Goal: Task Accomplishment & Management: Complete application form

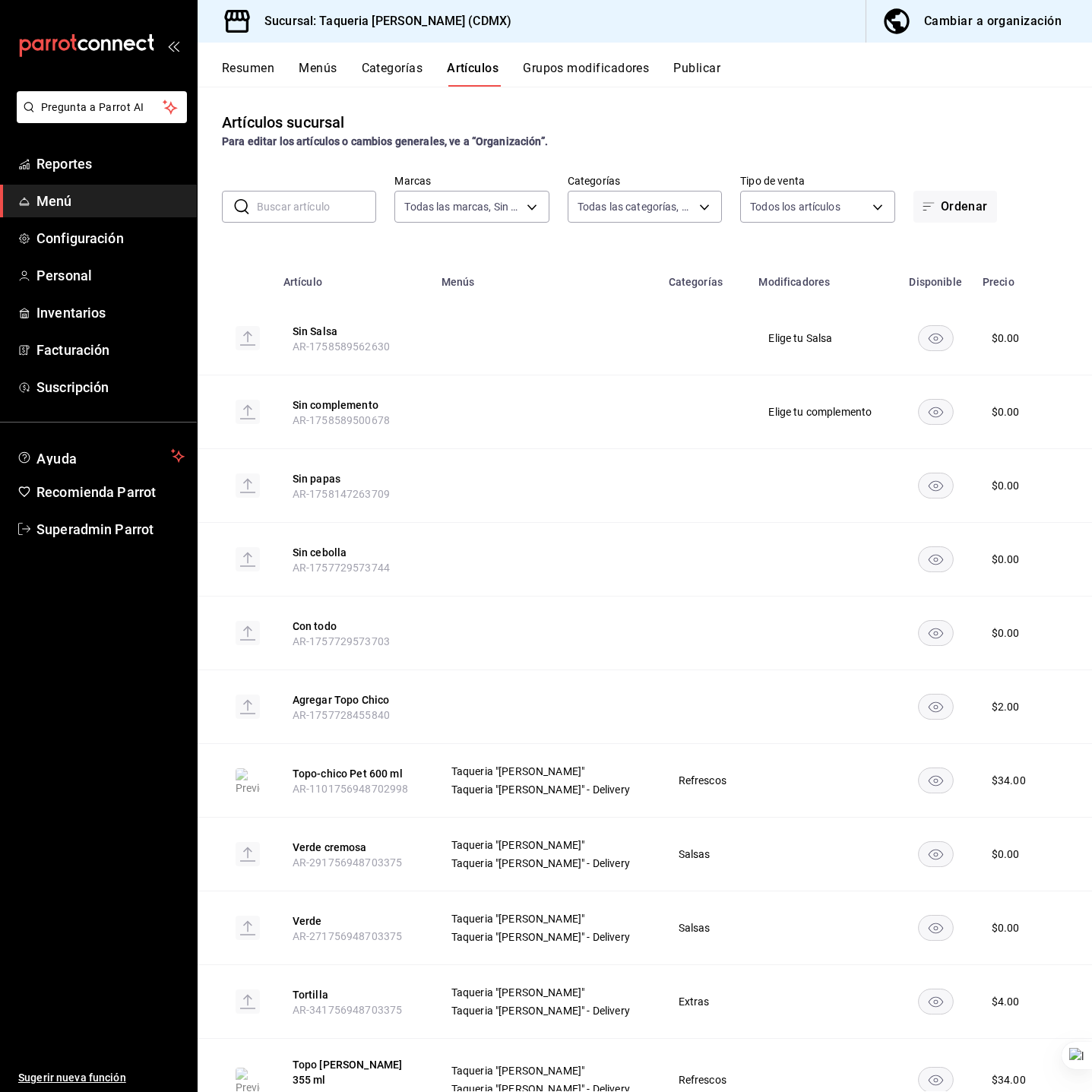
click at [400, 114] on div "Artículos sucursal Para editar los artículos o cambios generales, ve a “Organiz…" at bounding box center [645, 130] width 895 height 38
click at [116, 529] on span "Superadmin Parrot" at bounding box center [110, 529] width 148 height 20
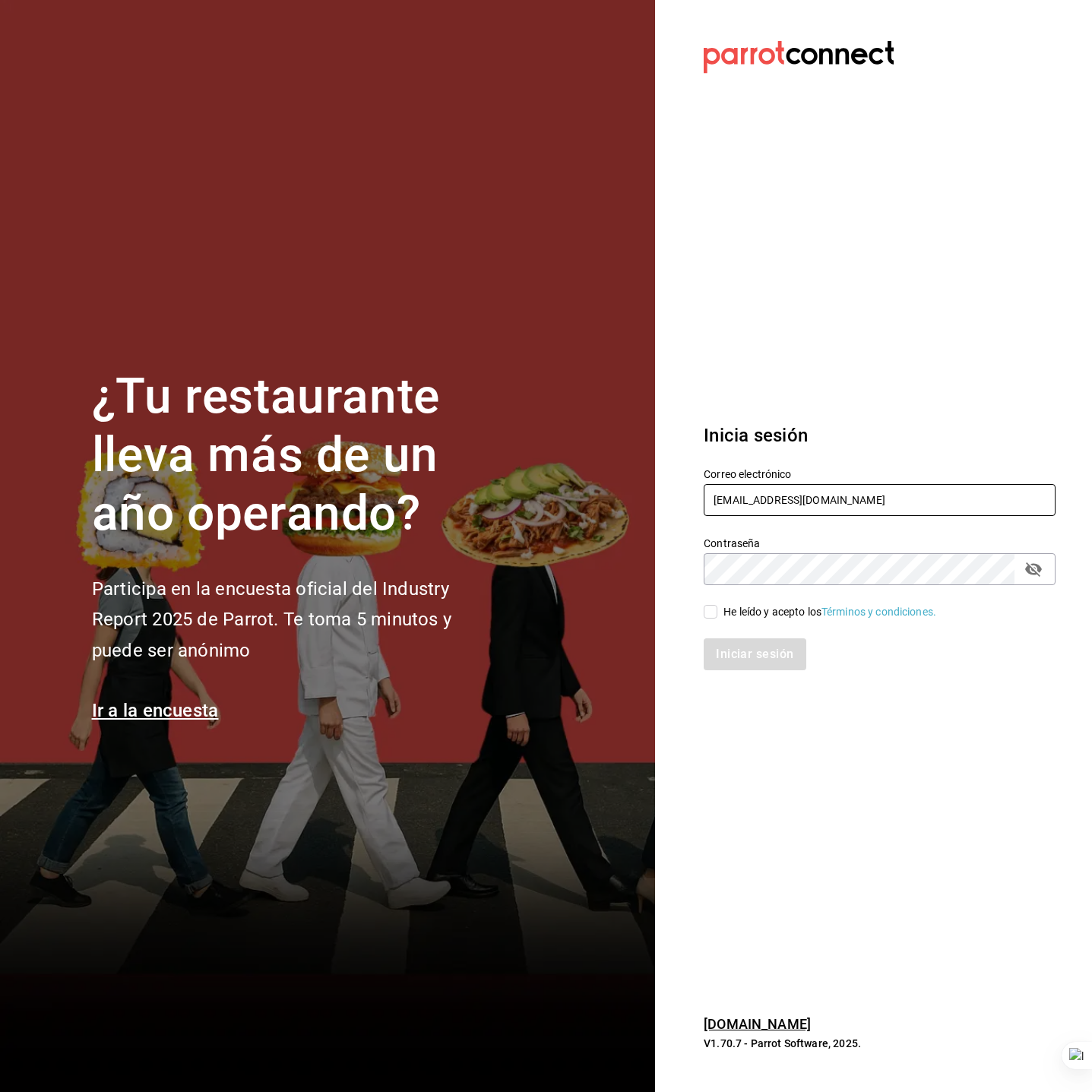
click at [766, 493] on input "taqueriadonpepe@cdmx.com" at bounding box center [879, 500] width 352 height 32
click at [764, 493] on input "taqueriadonpepe@cdmx.com" at bounding box center [879, 500] width 352 height 32
paste input "[EMAIL_ADDRESS][DOMAIN_NAME]"
type input "[EMAIL_ADDRESS][DOMAIN_NAME]"
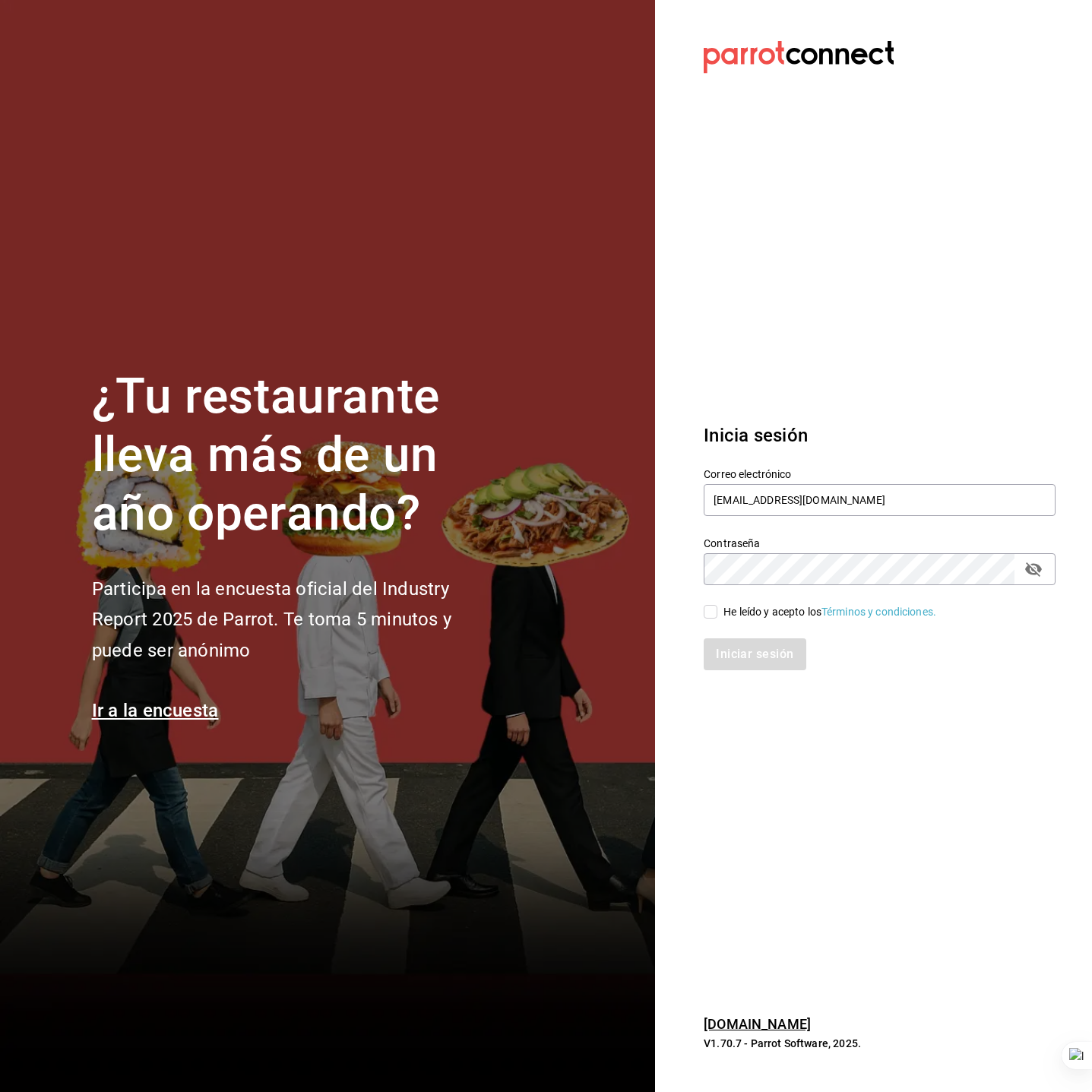
click at [721, 616] on span "He leído y acepto los Términos y condiciones." at bounding box center [826, 612] width 219 height 16
click at [718, 616] on input "He leído y acepto los Términos y condiciones." at bounding box center [710, 611] width 13 height 13
checkbox input "true"
click at [855, 486] on input "[EMAIL_ADDRESS][DOMAIN_NAME]" at bounding box center [879, 500] width 352 height 32
type input "[EMAIL_ADDRESS][DOMAIN_NAME]"
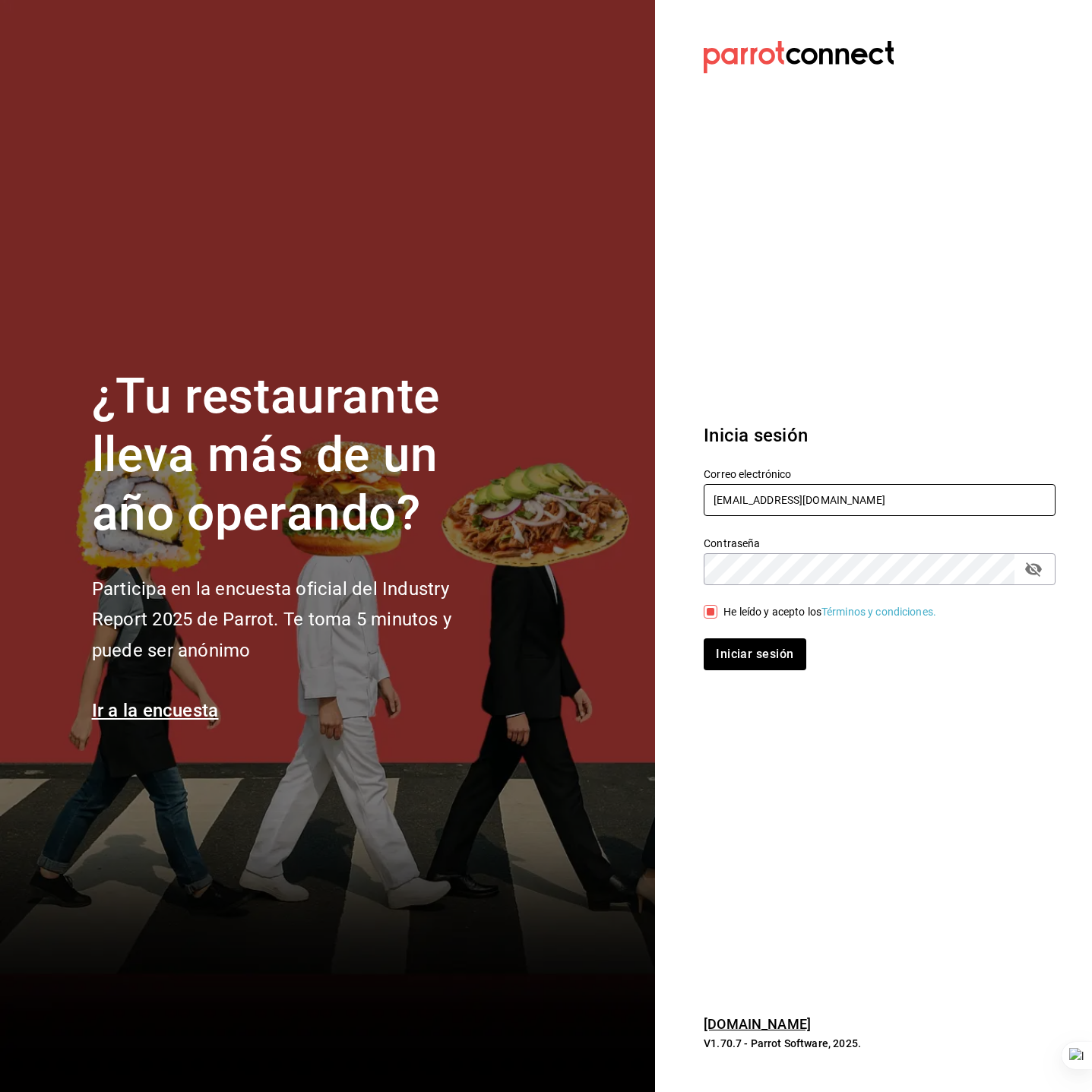
click at [703, 638] on button "Iniciar sesión" at bounding box center [754, 654] width 102 height 32
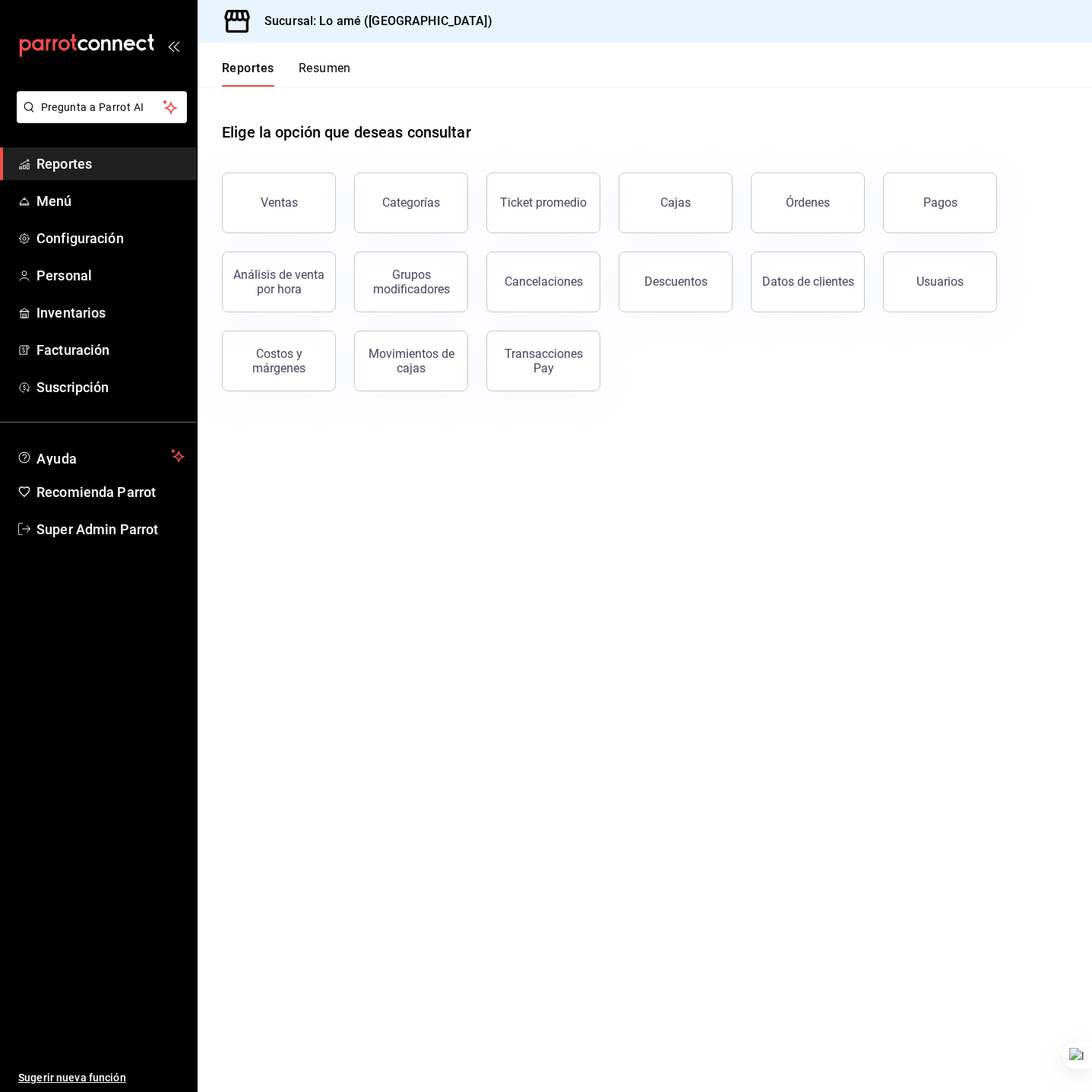
click at [730, 383] on div "Ventas Categorías Ticket promedio Cajas Órdenes Pagos Análisis de venta por hor…" at bounding box center [635, 273] width 864 height 237
click at [581, 422] on main "Elige la opción que deseas consultar Ventas Categorías Ticket promedio Cajas Ór…" at bounding box center [645, 589] width 895 height 1005
click at [32, 211] on link "Menú" at bounding box center [98, 201] width 197 height 33
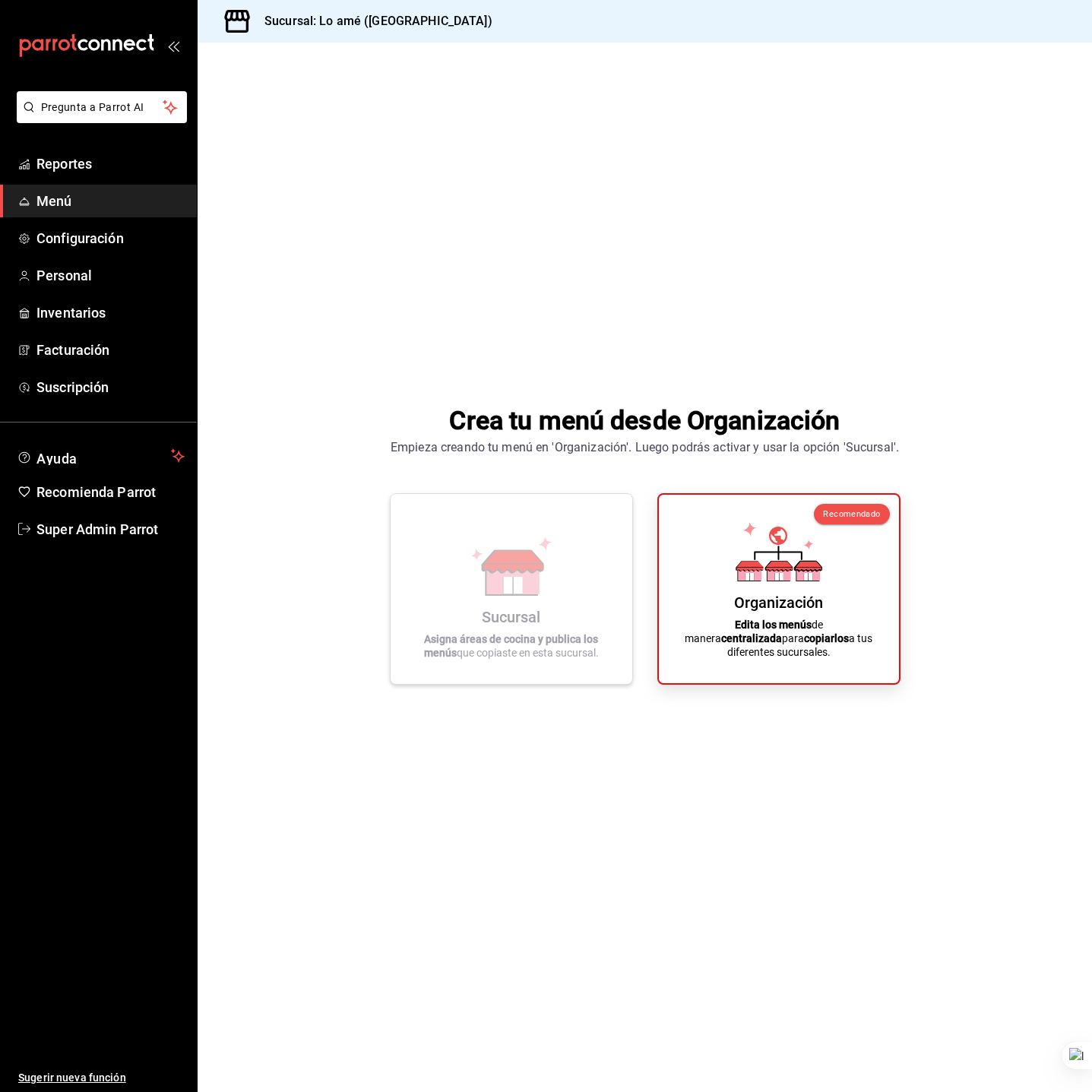
drag, startPoint x: 559, startPoint y: 609, endPoint x: 568, endPoint y: 607, distance: 9.2
click at [559, 609] on div "Sucursal Asigna áreas de cocina y publica los menús que copiaste en esta sucurs…" at bounding box center [512, 588] width 205 height 165
click at [37, 233] on span "Configuración" at bounding box center [110, 238] width 148 height 20
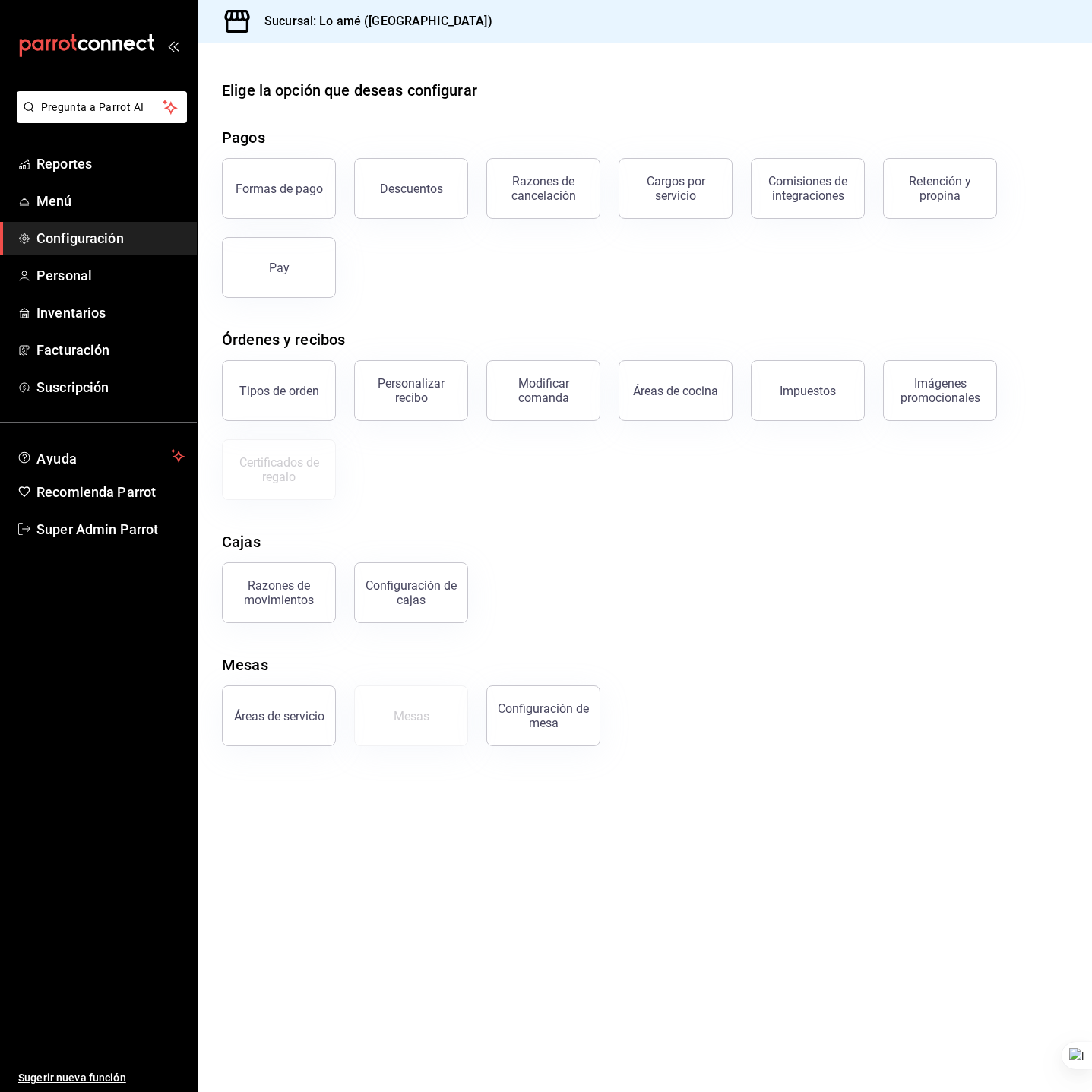
drag, startPoint x: 588, startPoint y: 518, endPoint x: 506, endPoint y: 269, distance: 262.2
click at [588, 518] on div "Elige la opción que deseas configurar Pagos Formas de pago Descuentos Razones d…" at bounding box center [645, 413] width 895 height 667
click at [92, 277] on span "Personal" at bounding box center [110, 275] width 148 height 20
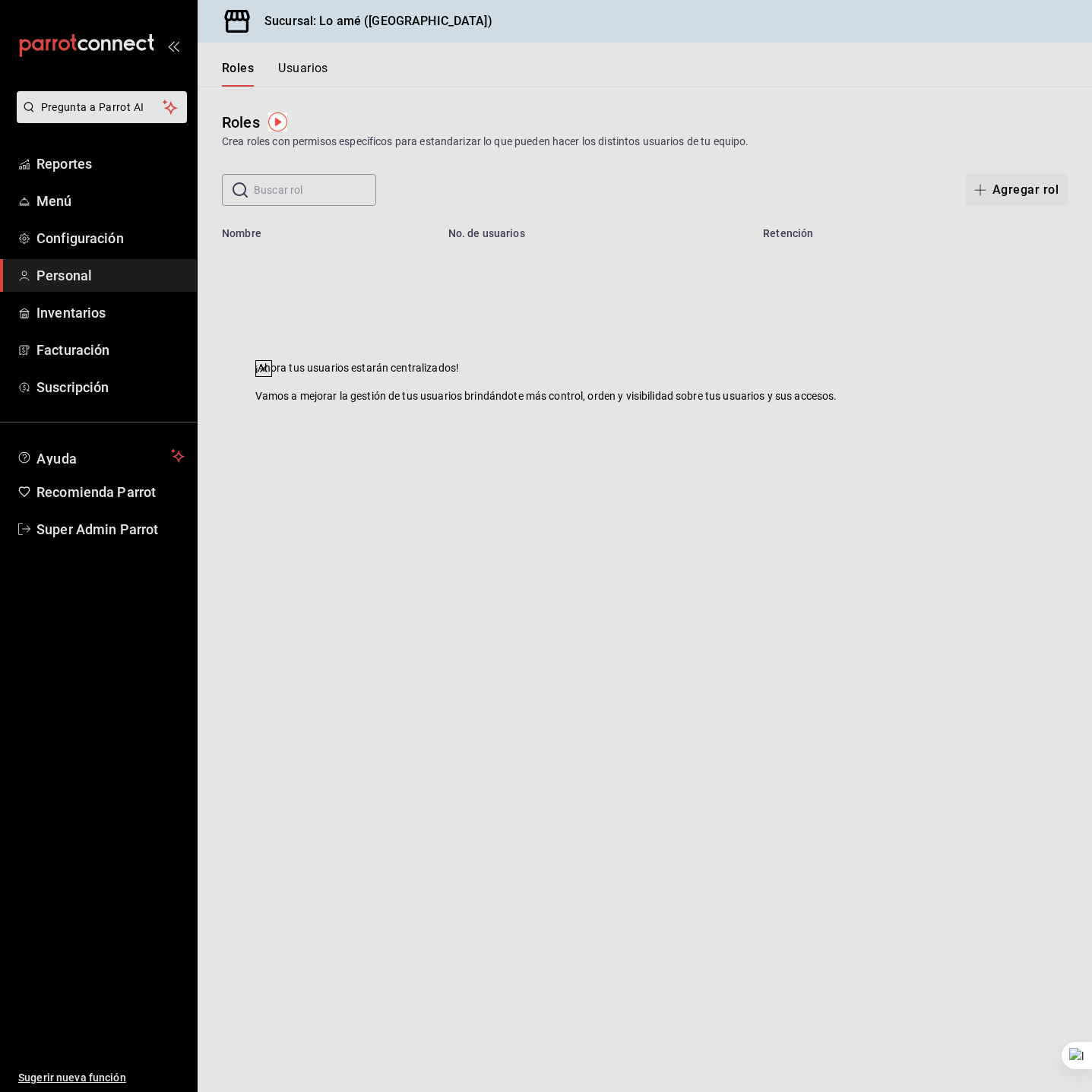
click at [269, 374] on icon at bounding box center [264, 369] width 13 height 13
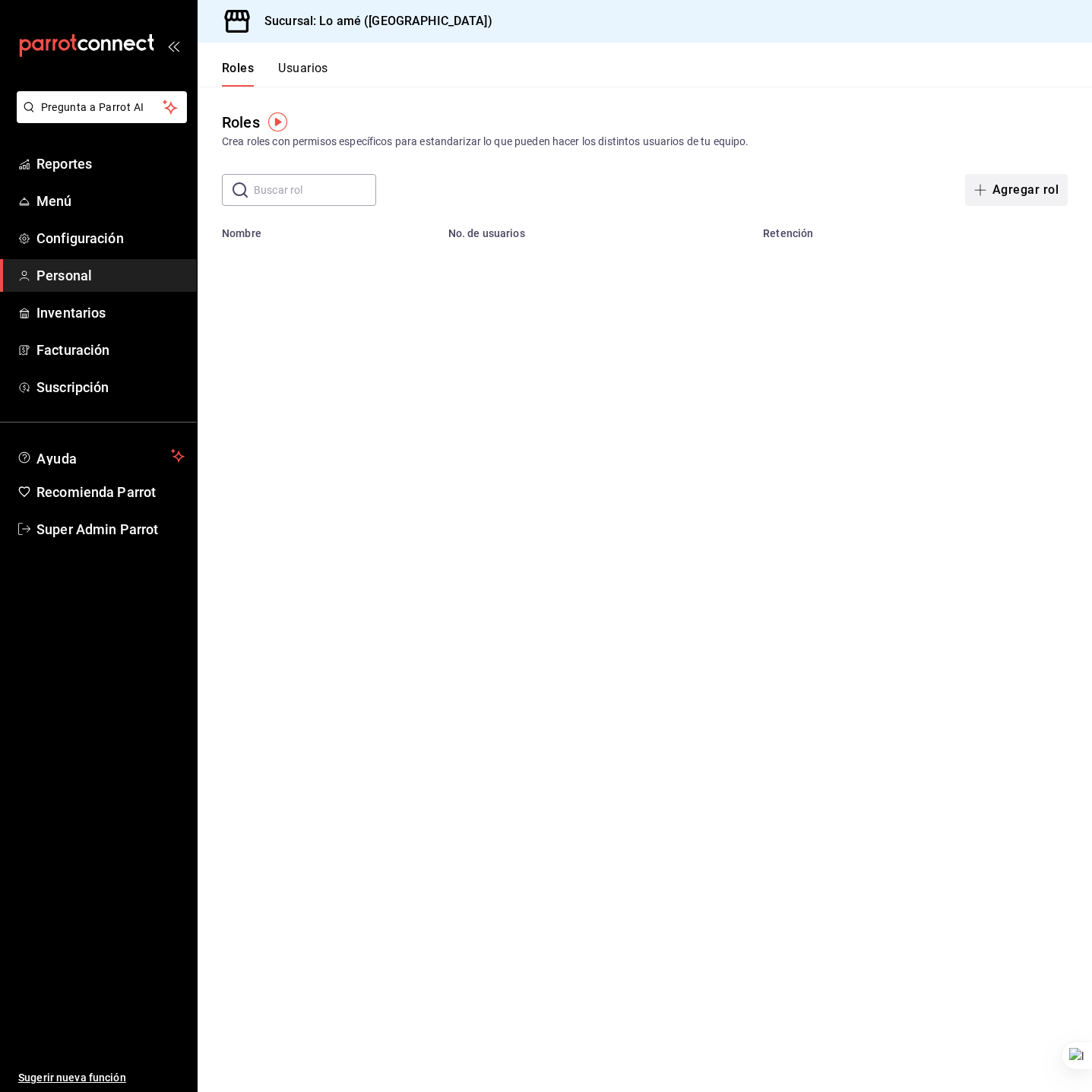
click at [980, 201] on button "Agregar rol" at bounding box center [1016, 190] width 103 height 32
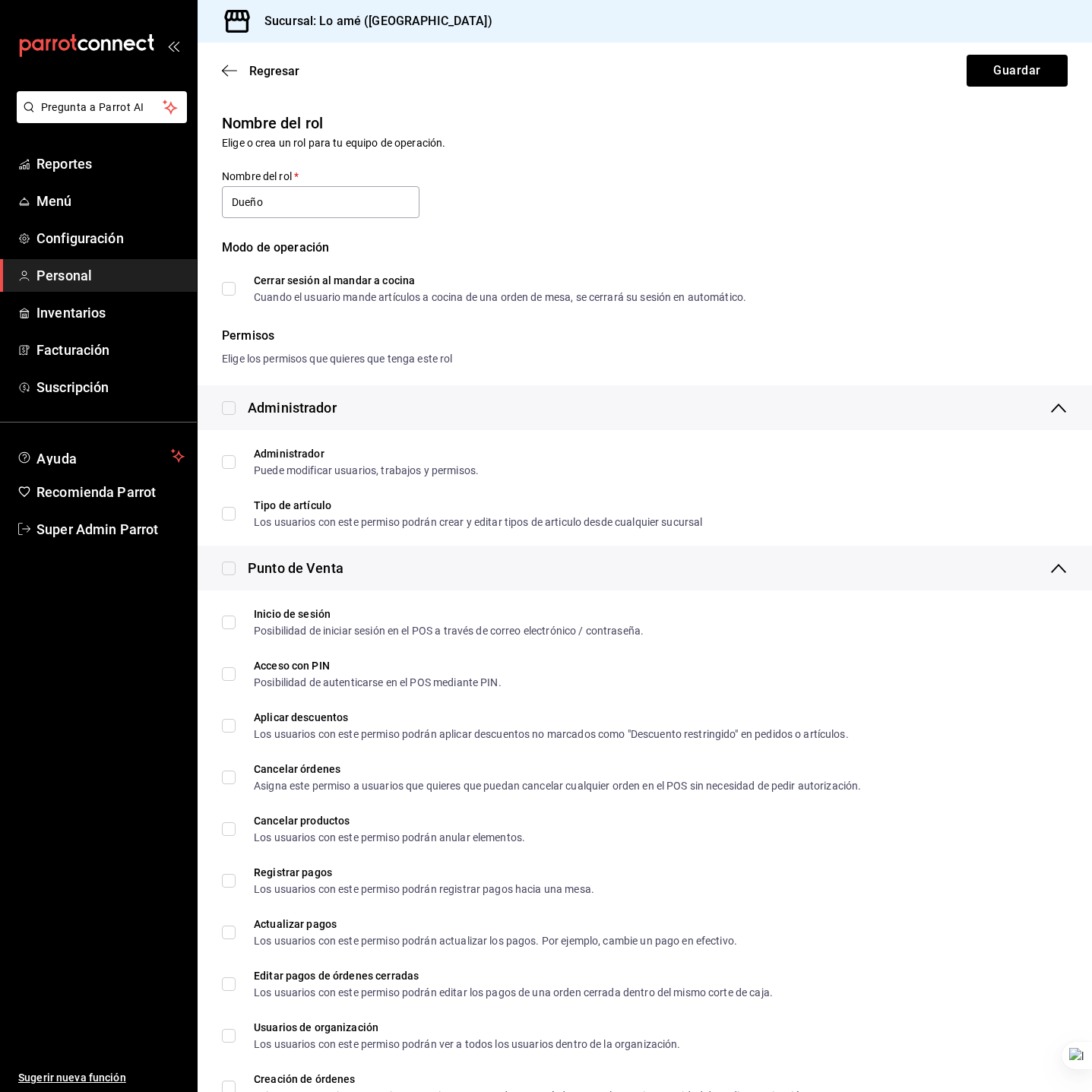
type input "Dueño"
click at [226, 409] on input "checkbox" at bounding box center [228, 407] width 13 height 13
checkbox input "true"
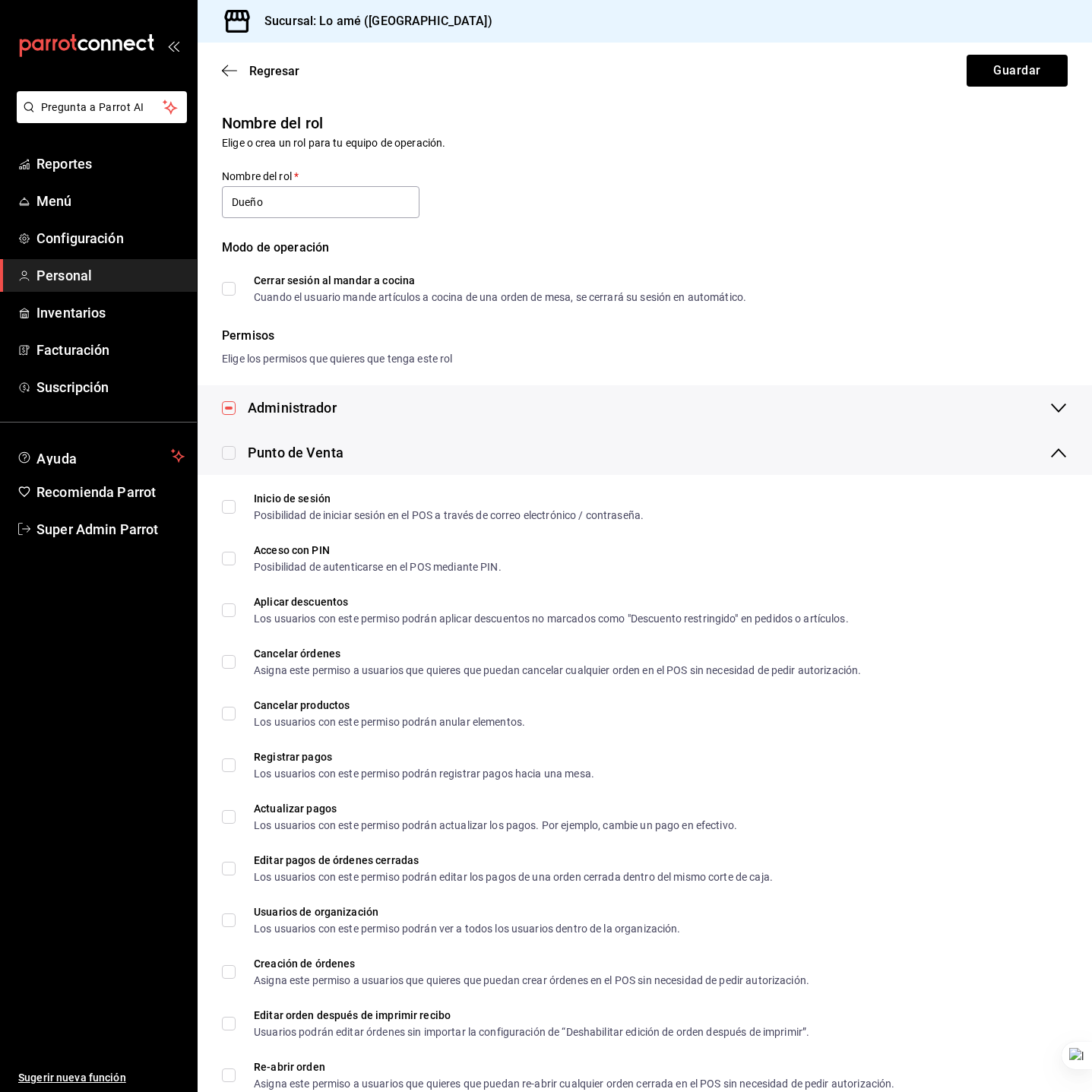
click at [231, 452] on input "checkbox" at bounding box center [228, 452] width 13 height 13
checkbox input "true"
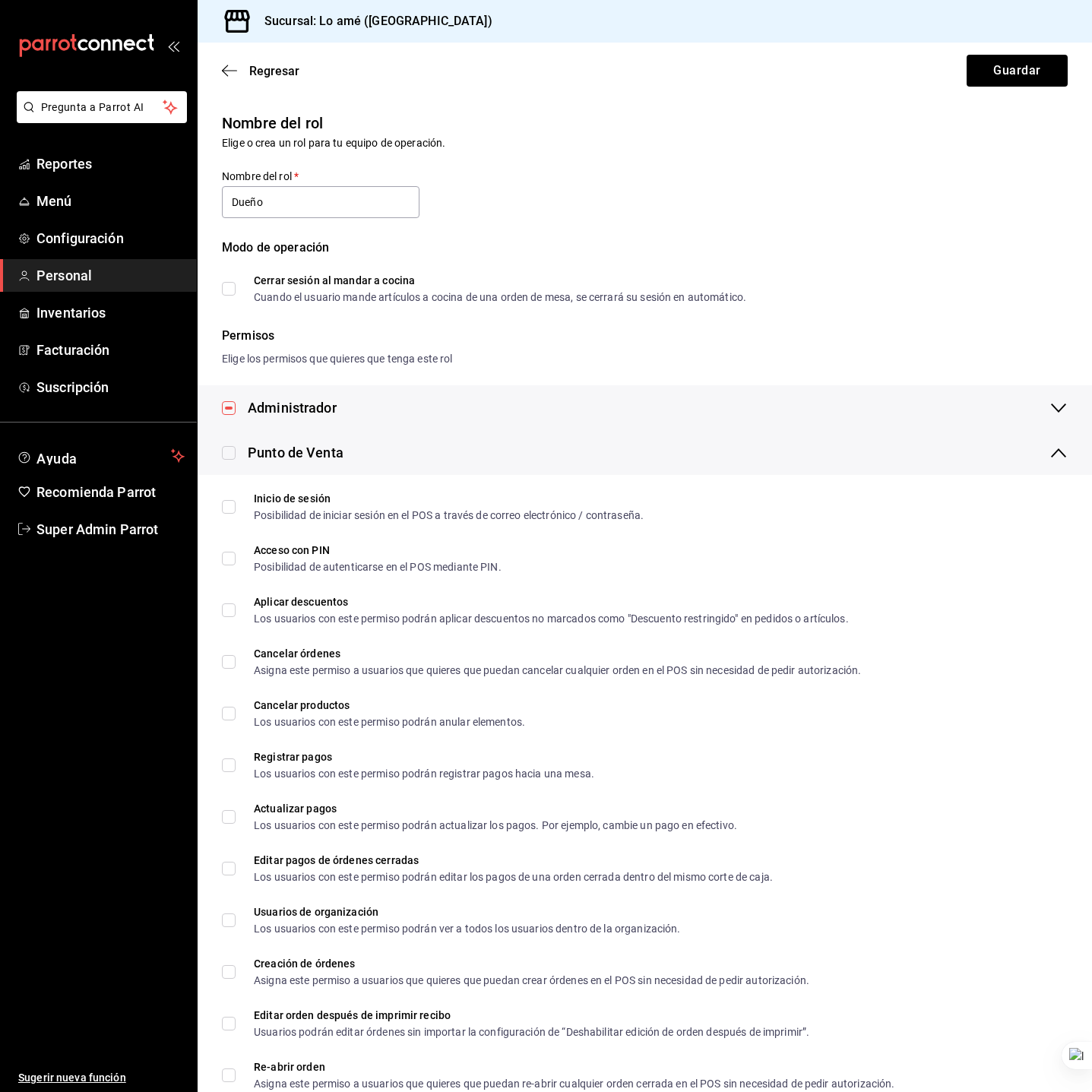
checkbox input "true"
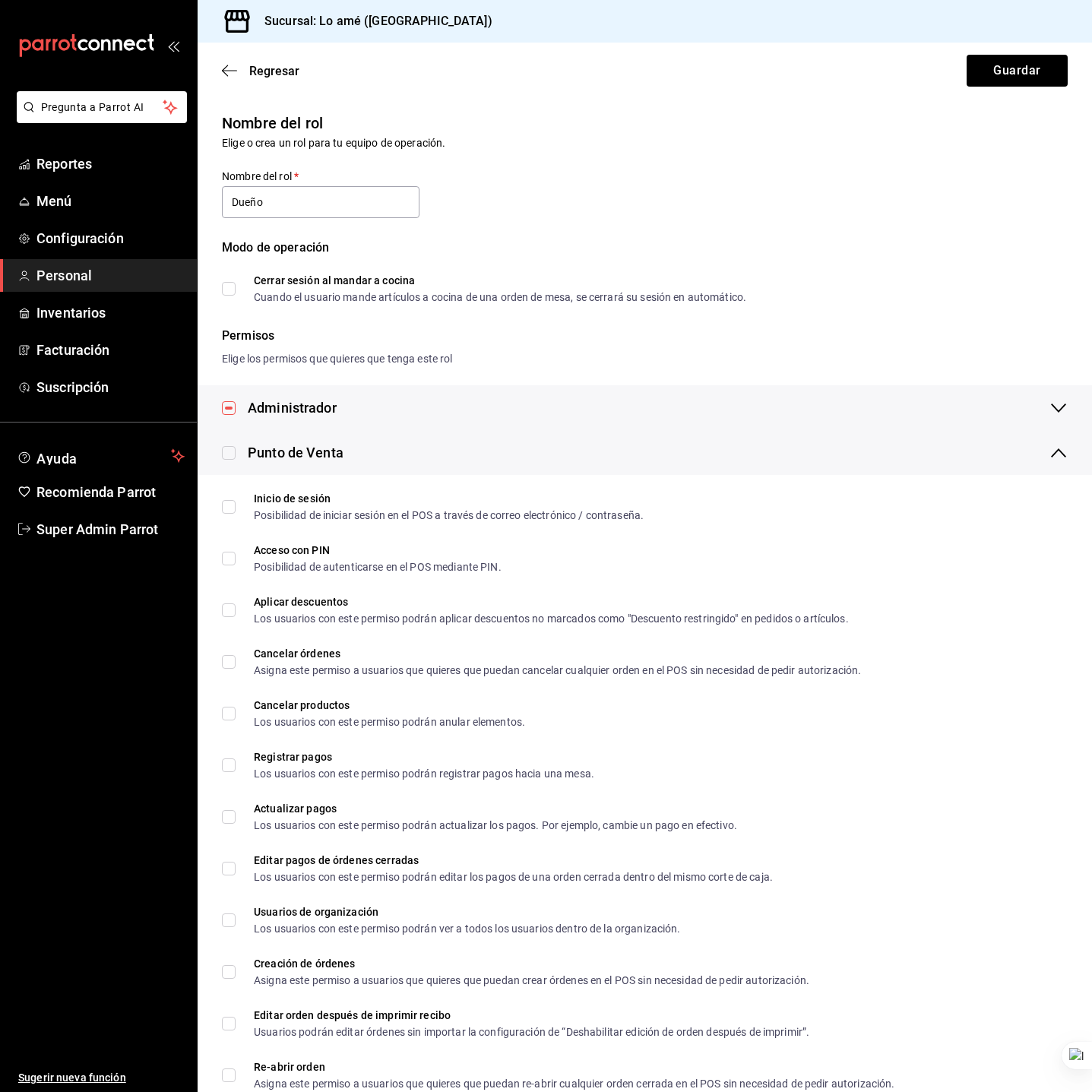
checkbox input "true"
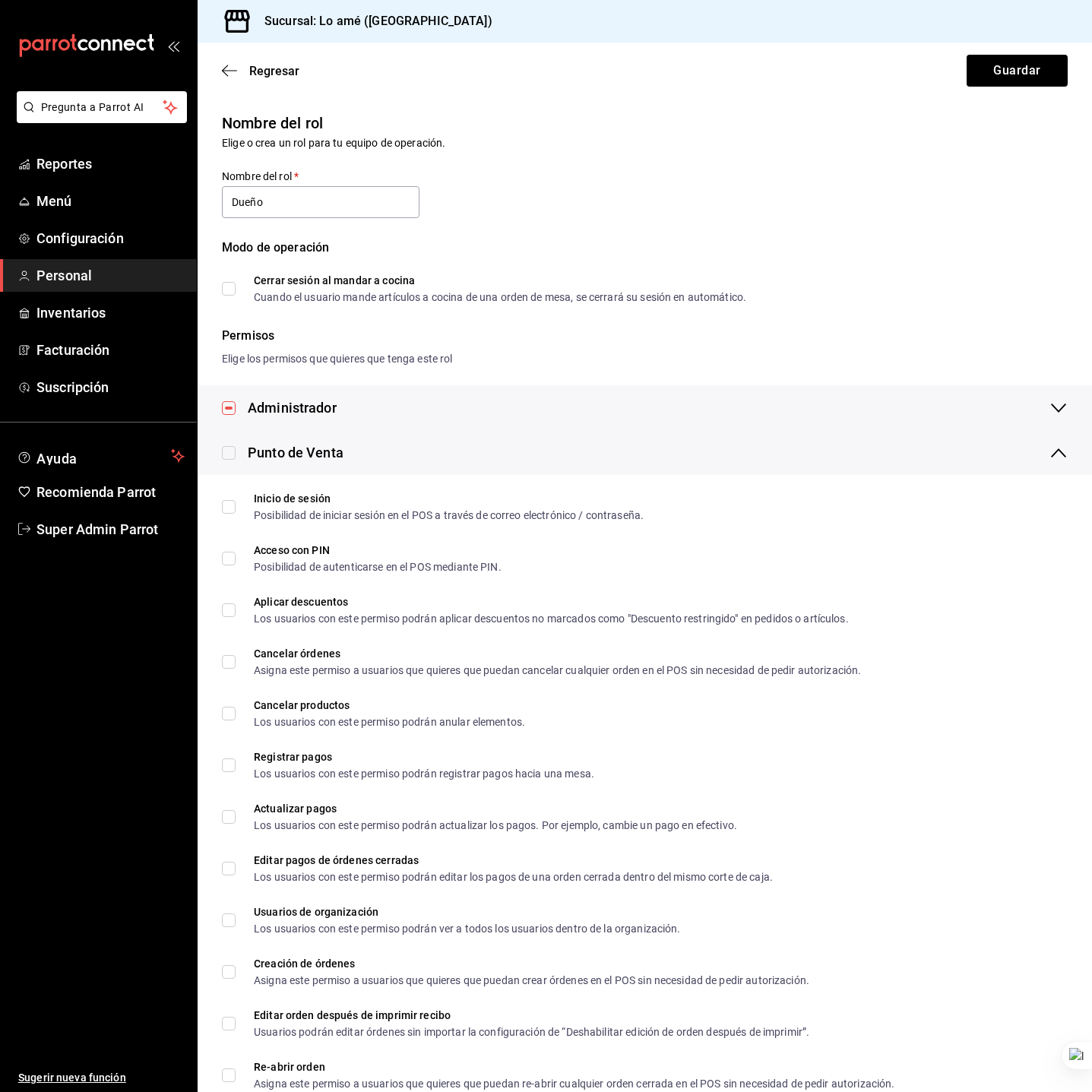
checkbox input "true"
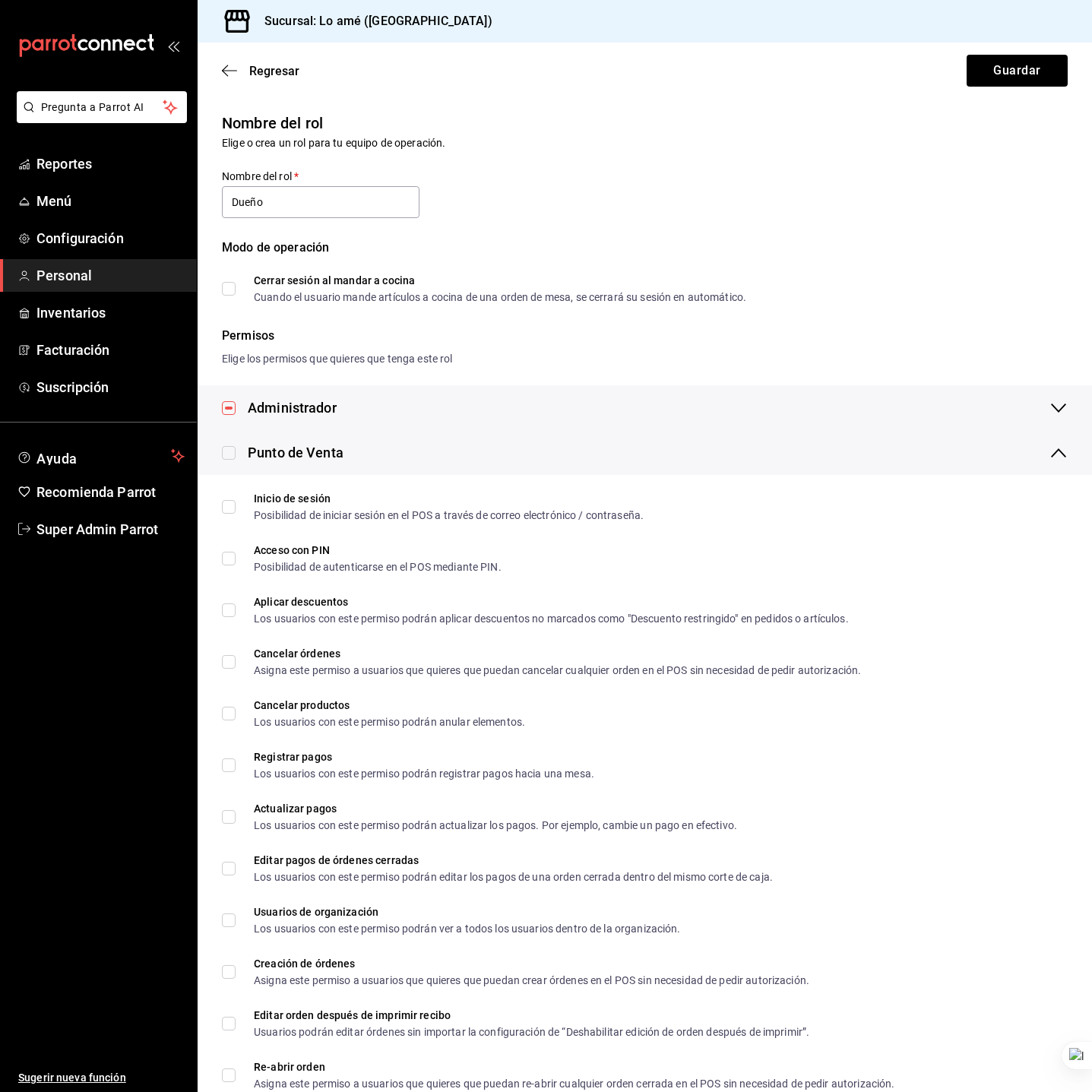
checkbox input "true"
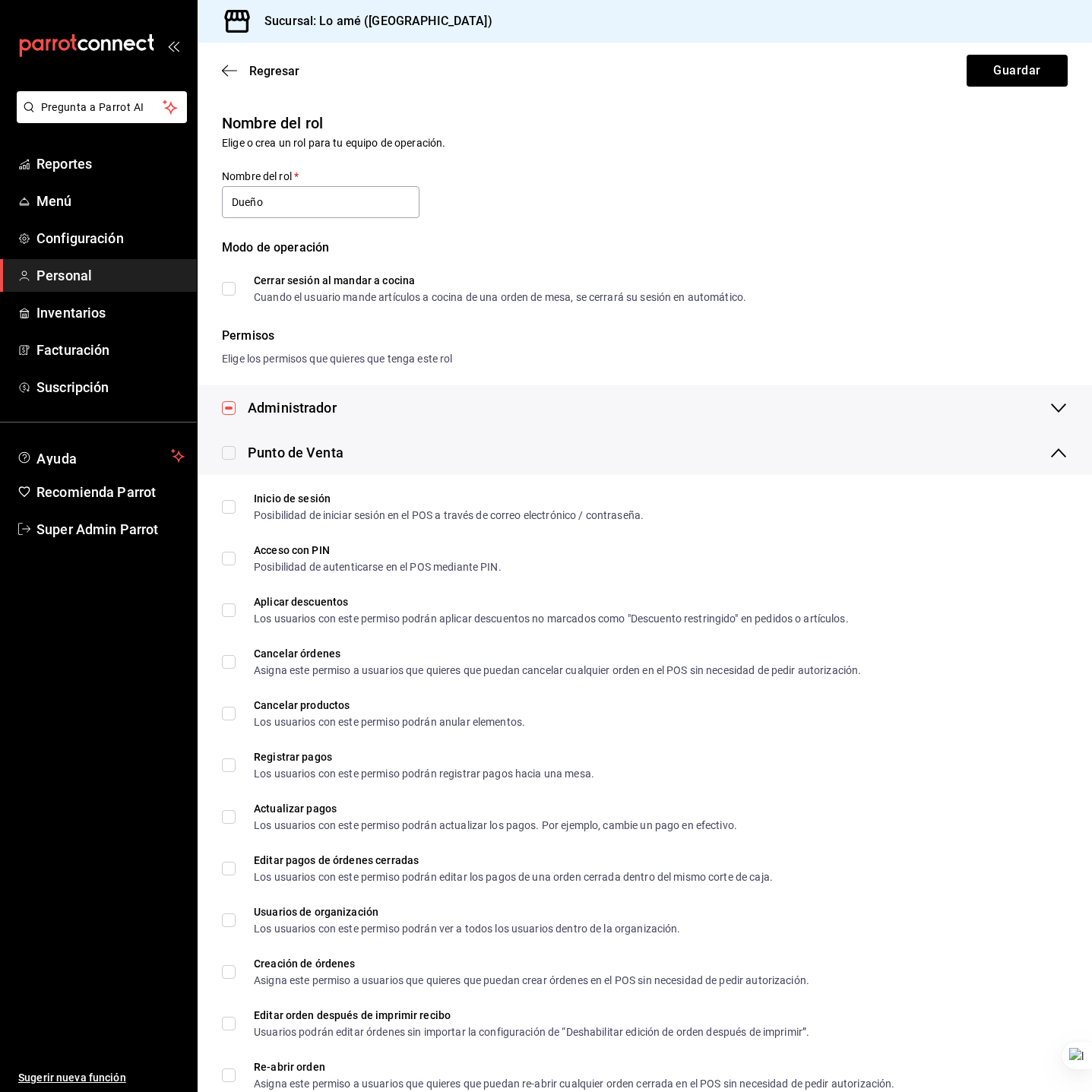
checkbox input "true"
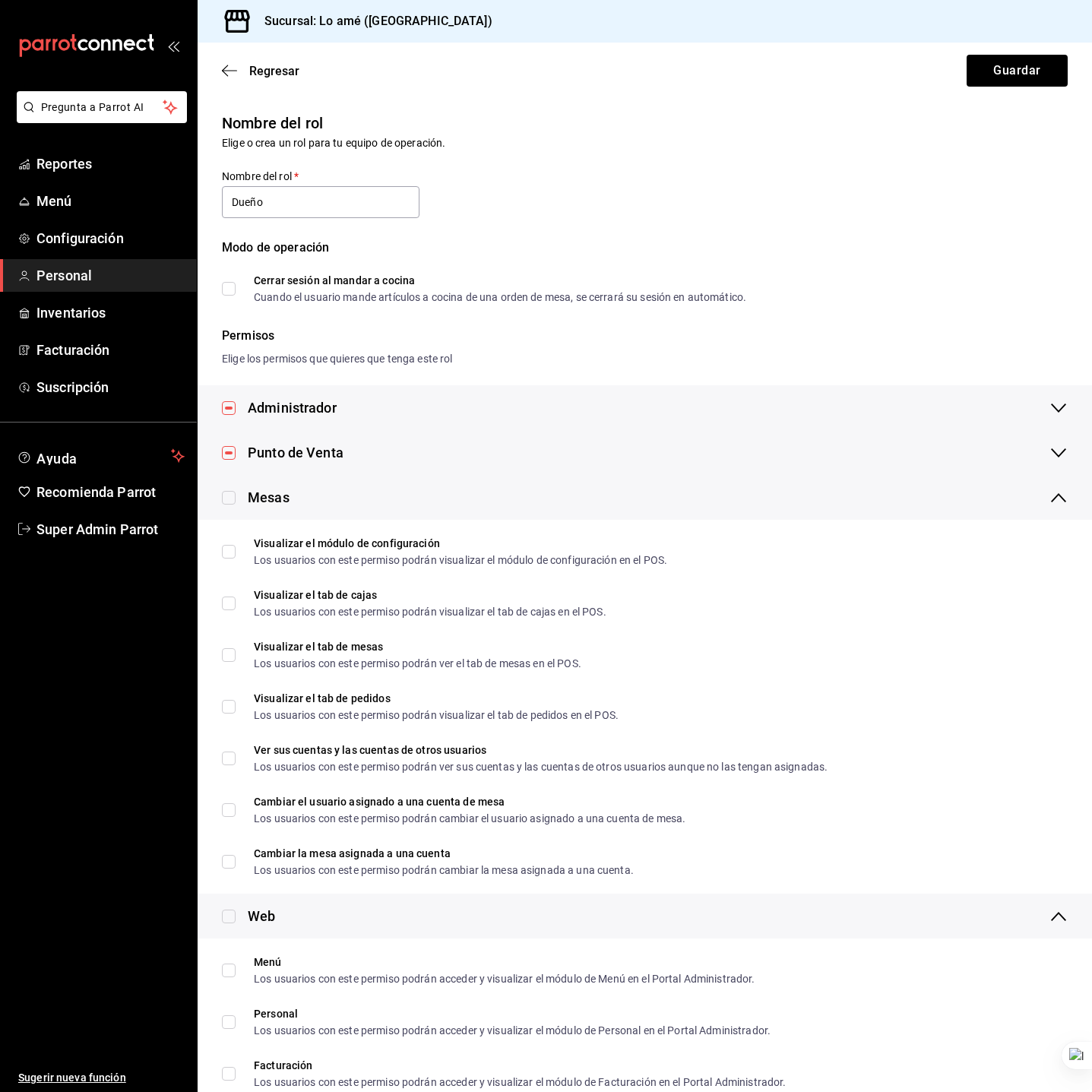
click at [229, 495] on input "checkbox" at bounding box center [228, 497] width 13 height 13
checkbox input "true"
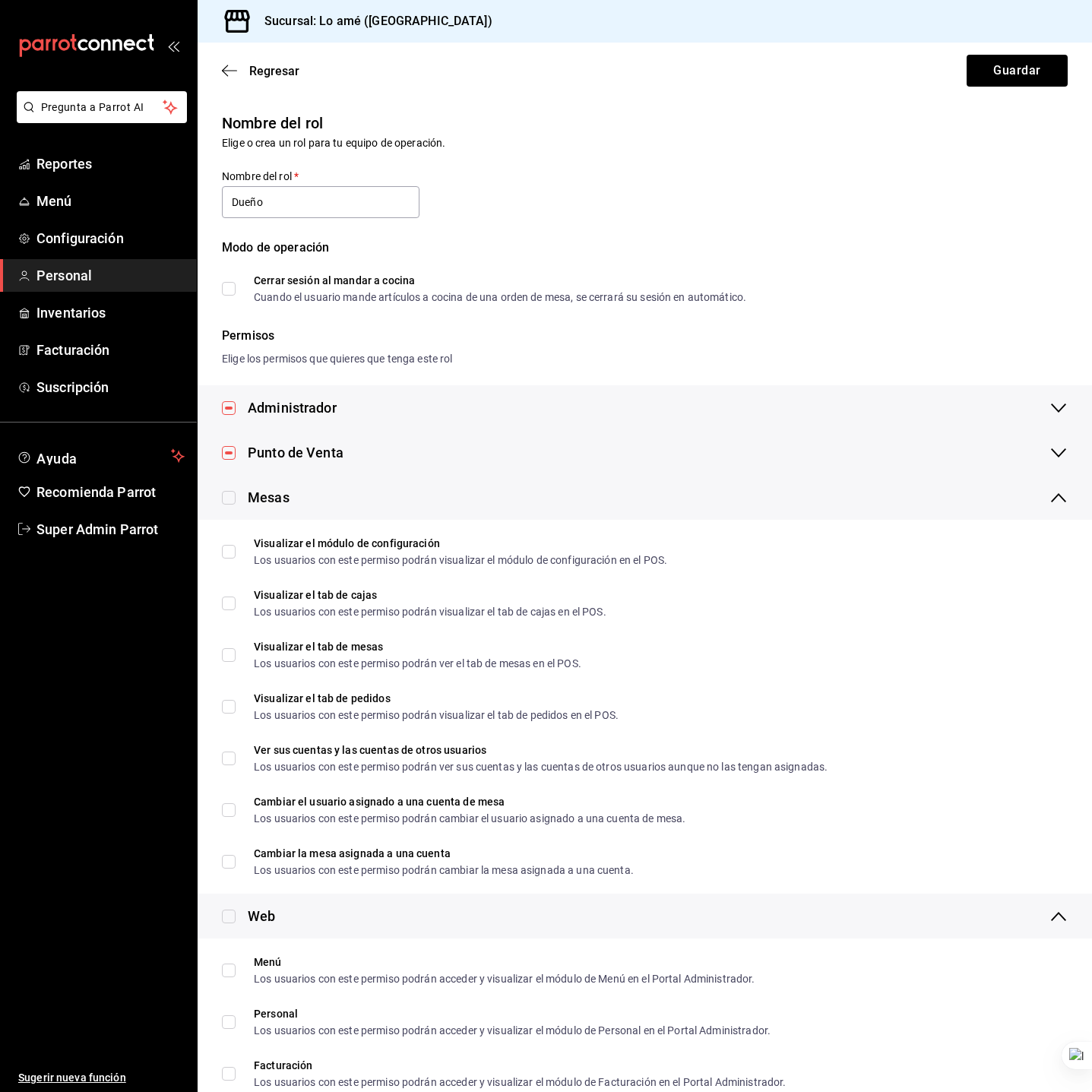
checkbox input "true"
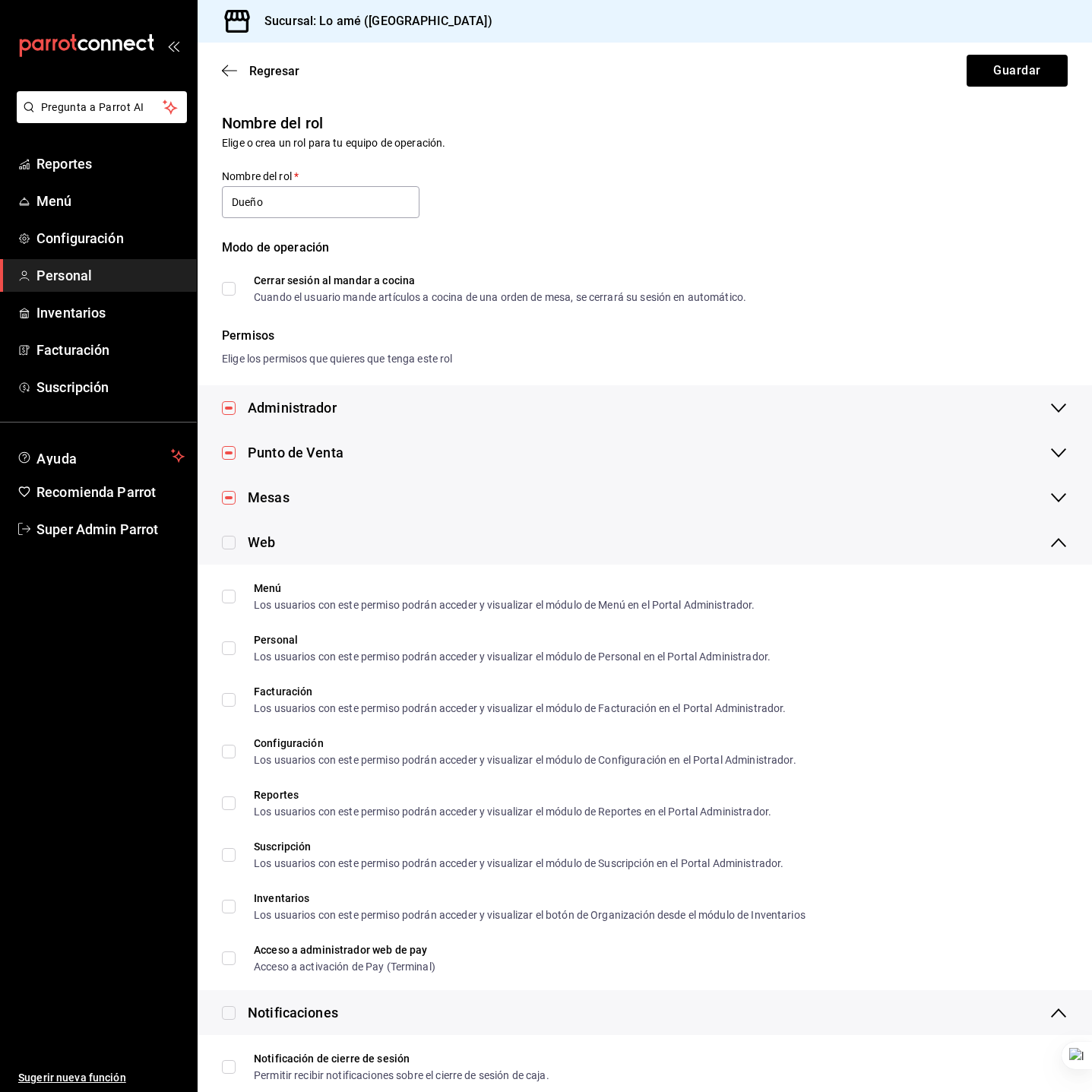
click at [228, 536] on input "checkbox" at bounding box center [228, 542] width 13 height 13
checkbox input "true"
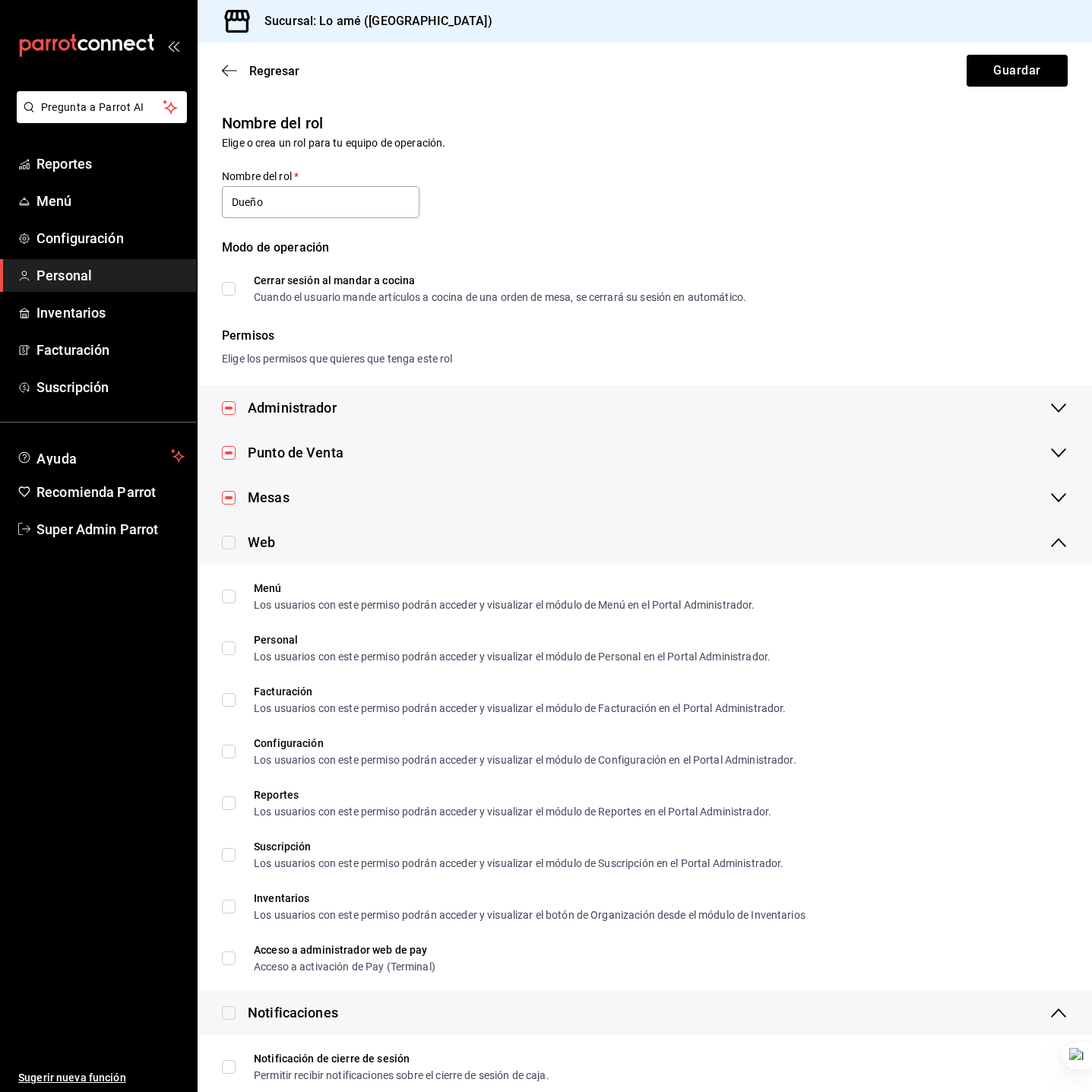
checkbox input "true"
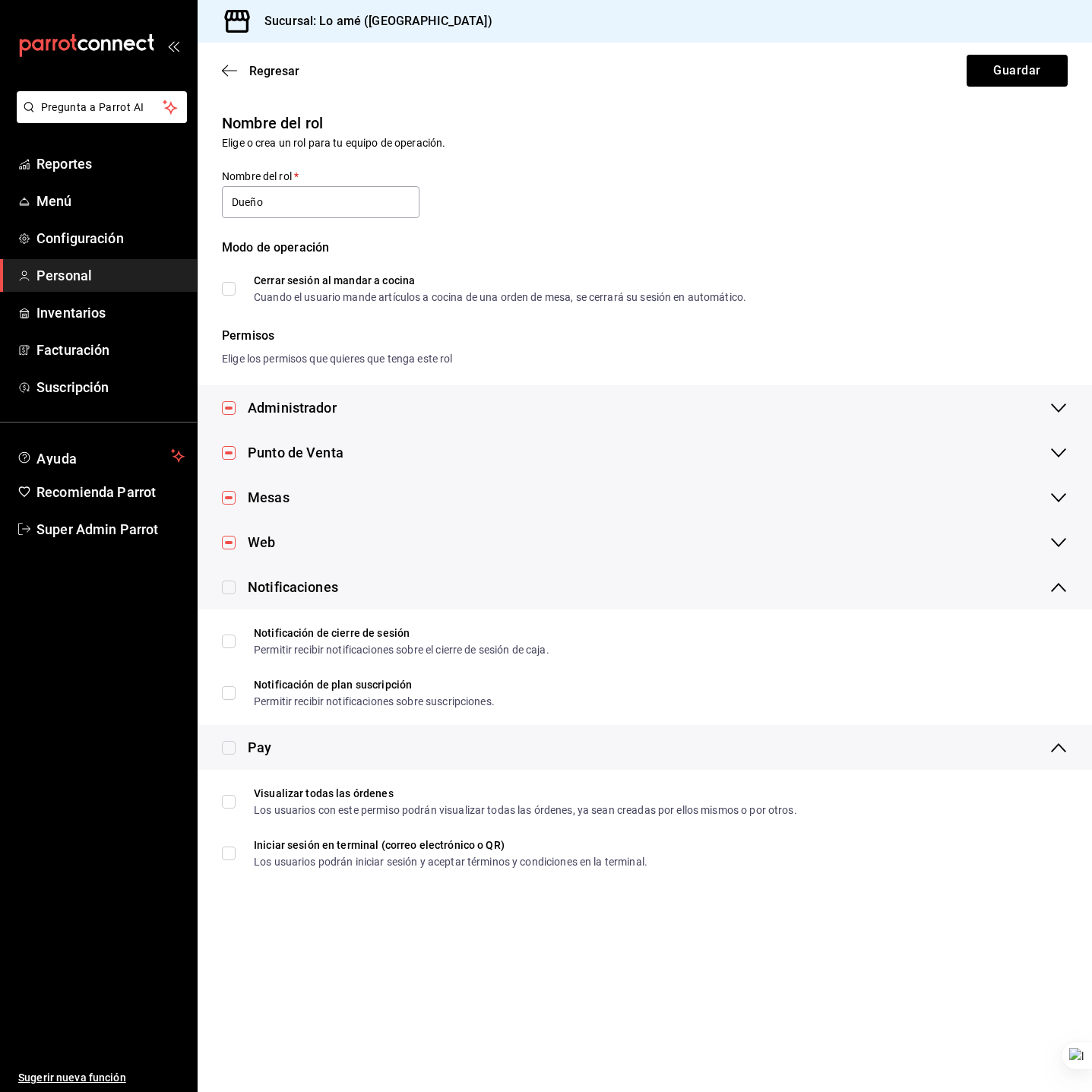
click at [229, 584] on input "checkbox" at bounding box center [228, 587] width 13 height 13
checkbox input "true"
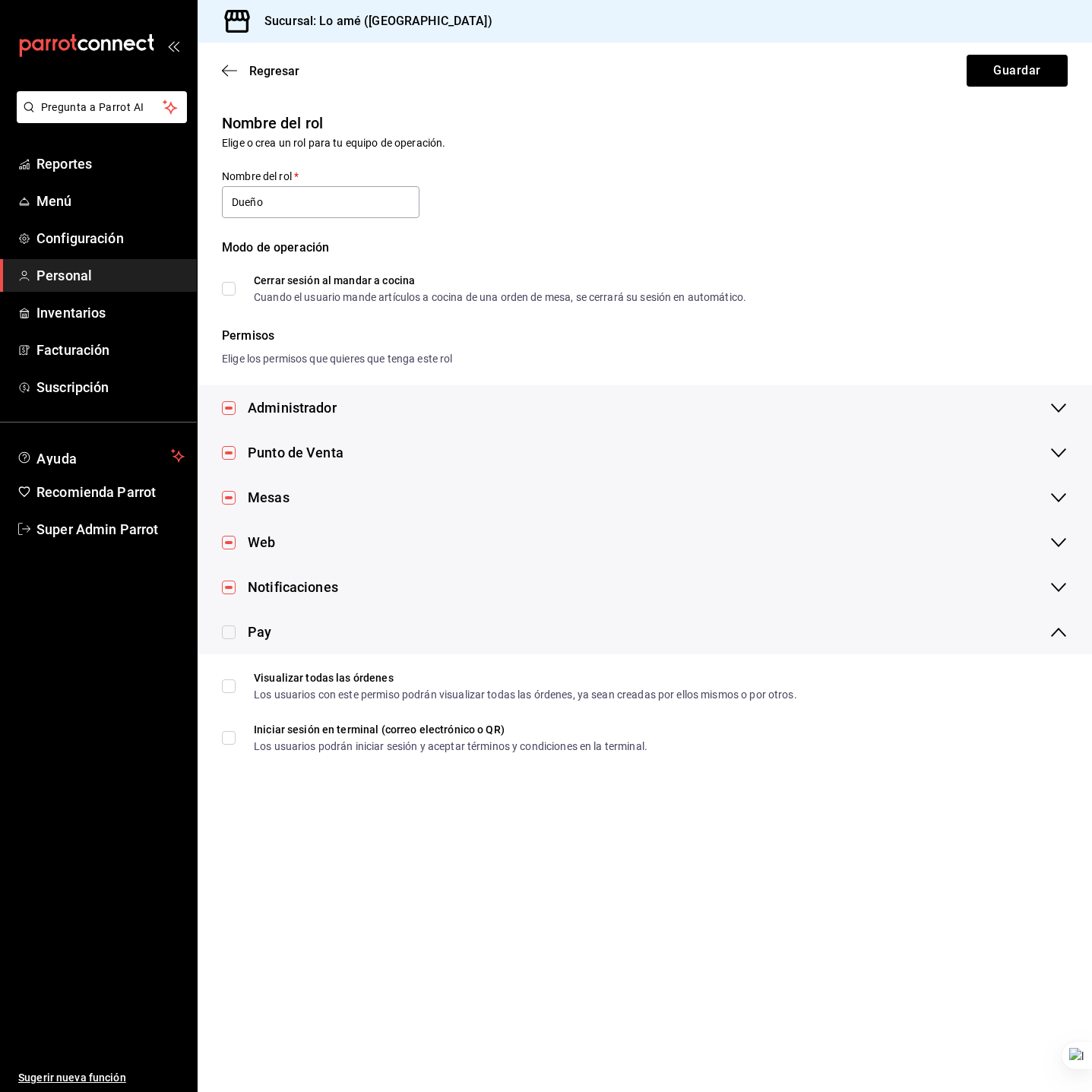
click at [226, 631] on input "checkbox" at bounding box center [228, 631] width 13 height 13
checkbox input "true"
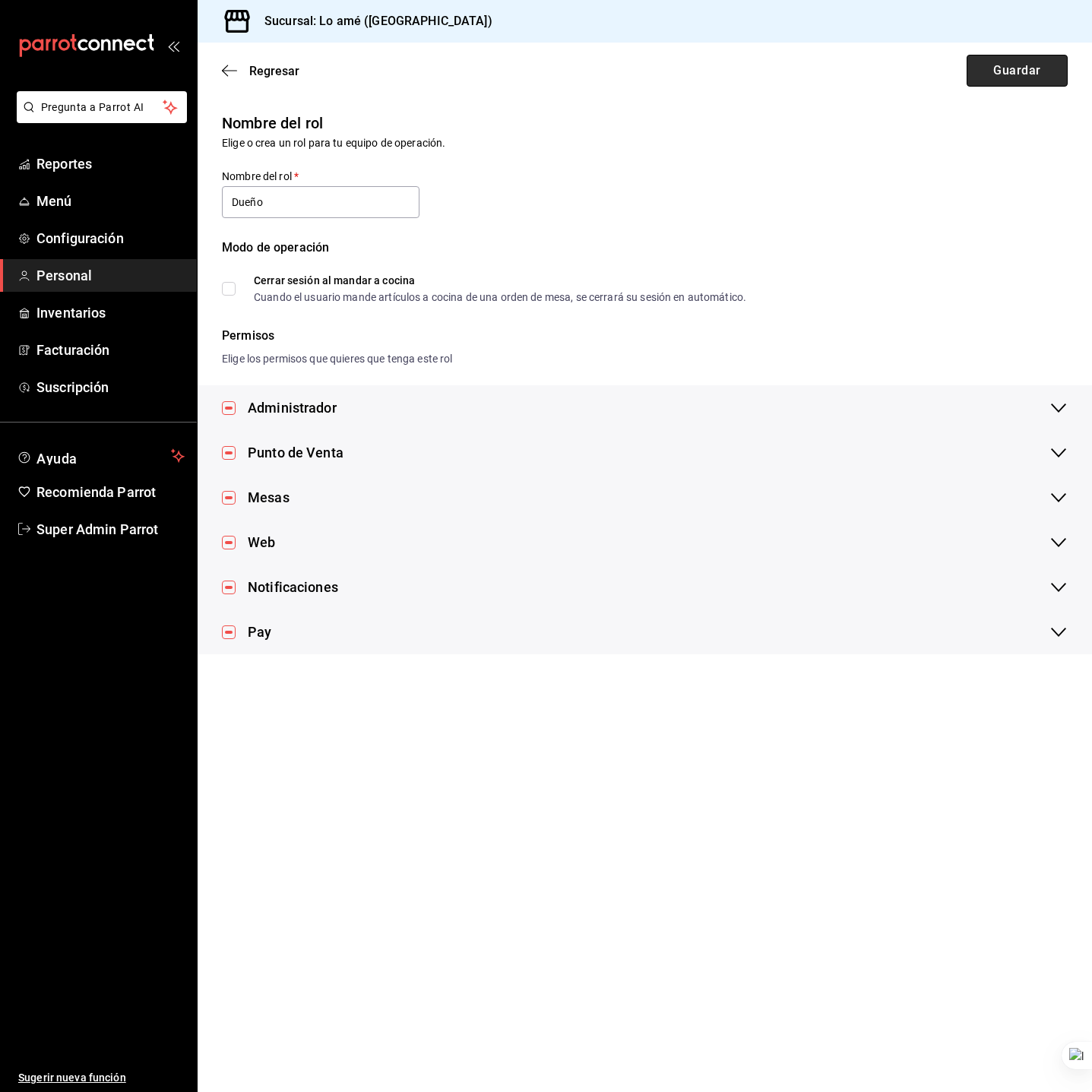
click at [1001, 81] on button "Guardar" at bounding box center [1017, 71] width 101 height 32
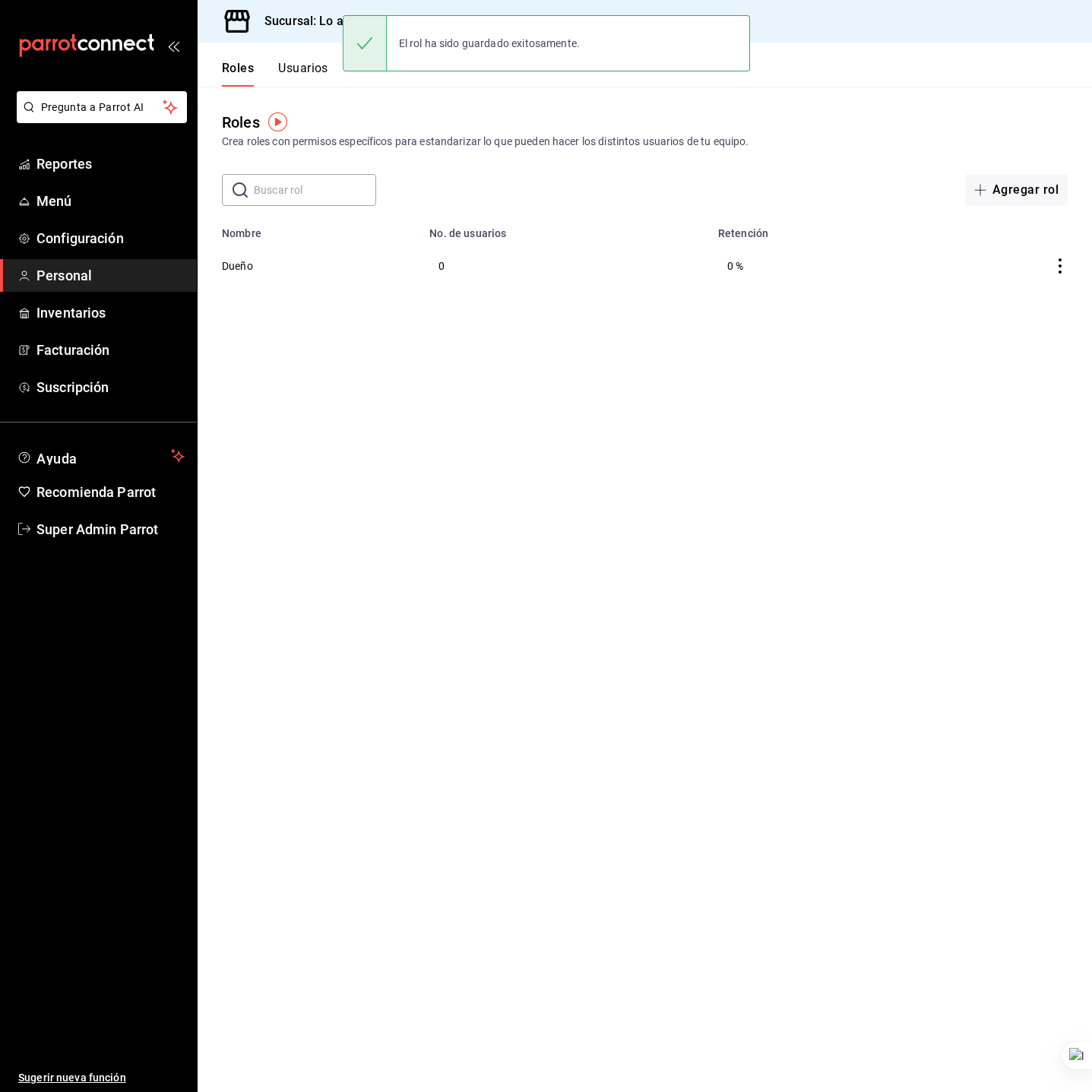
click at [303, 73] on button "Usuarios" at bounding box center [303, 74] width 50 height 26
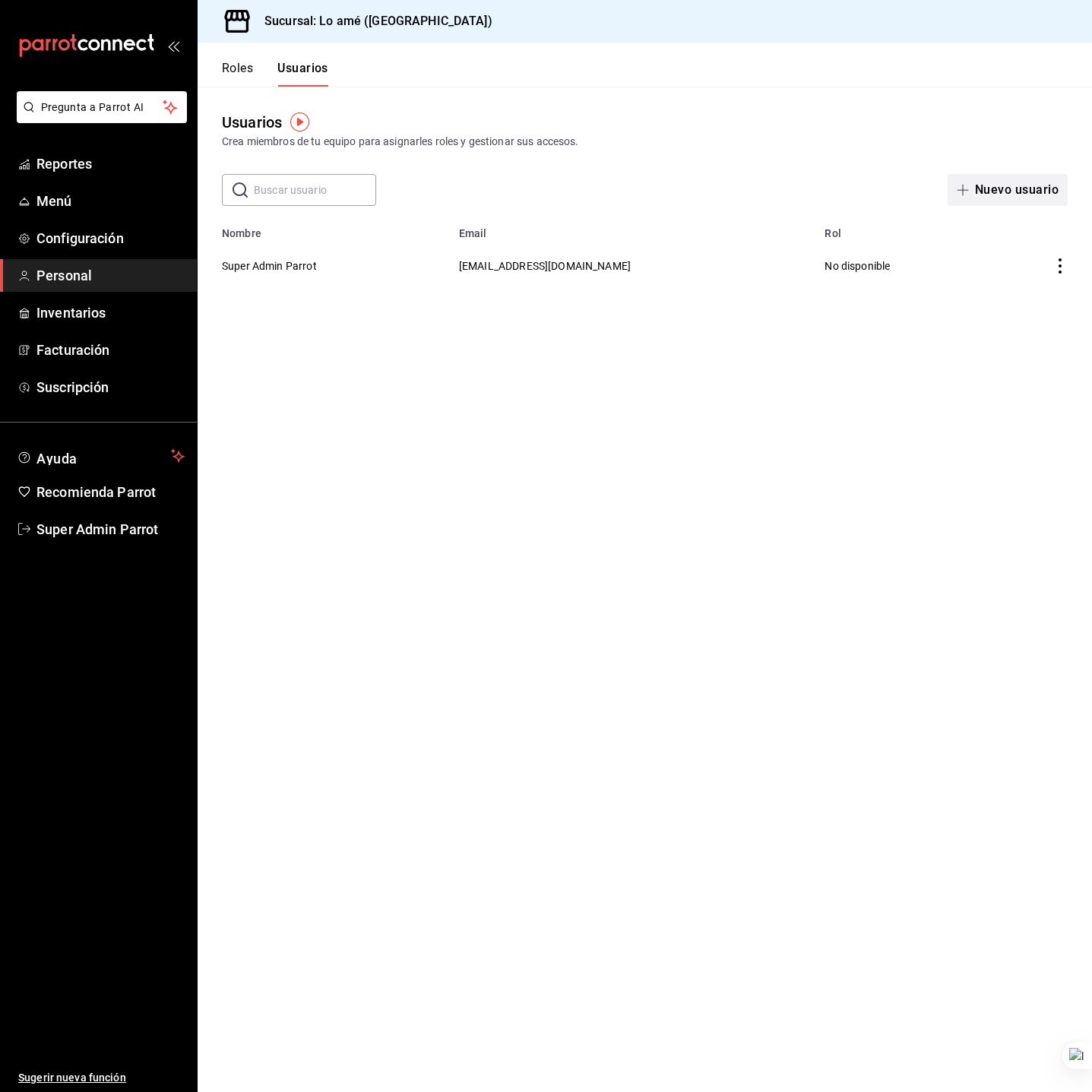
click at [993, 191] on button "Nuevo usuario" at bounding box center [1007, 190] width 120 height 32
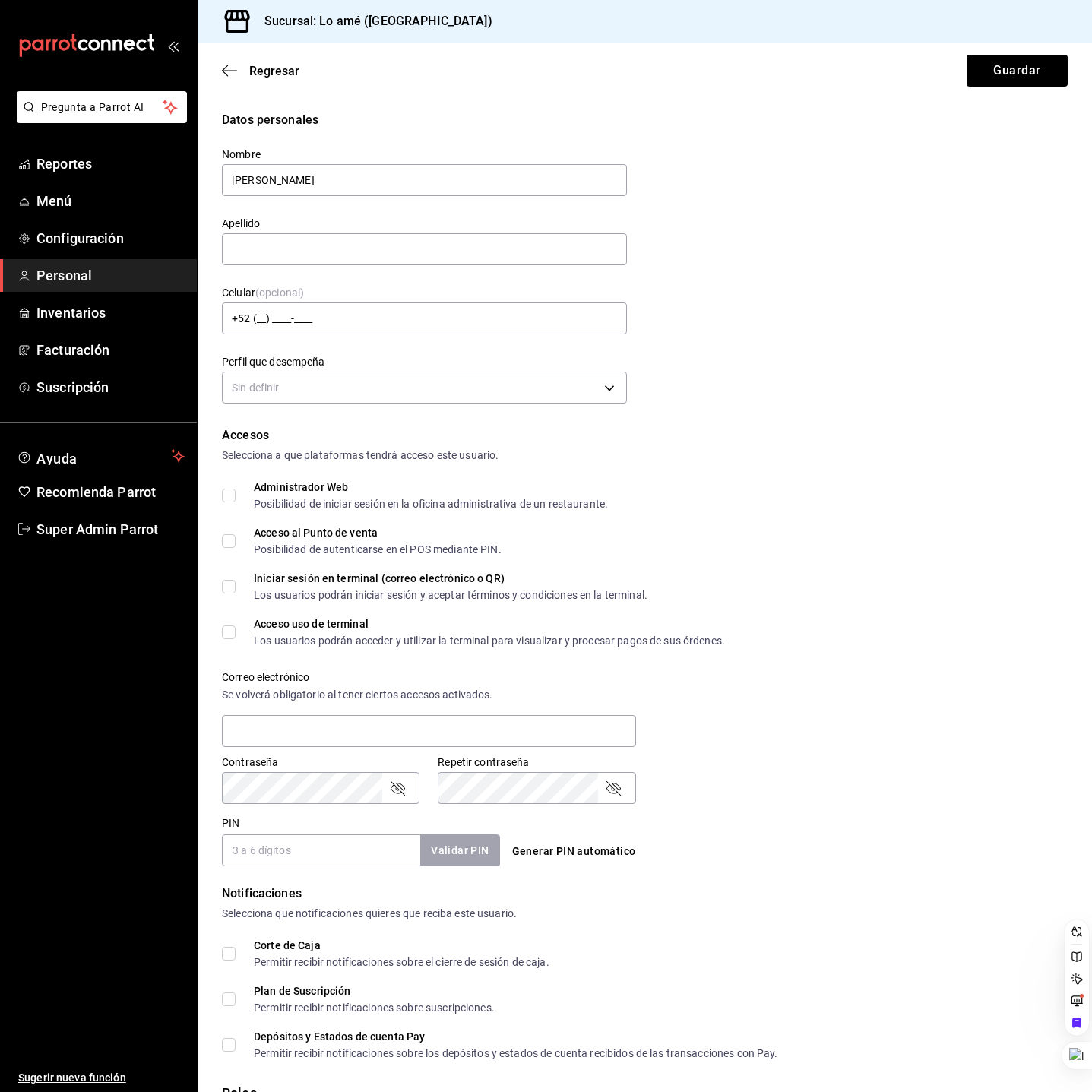
type input "[PERSON_NAME]"
click at [707, 263] on div "Datos personales Nombre [PERSON_NAME] Apellido Celular (opcional) +52 (__) ____…" at bounding box center [644, 259] width 845 height 297
click at [324, 735] on input "text" at bounding box center [428, 731] width 414 height 32
paste input "[EMAIL_ADDRESS][DOMAIN_NAME]"
type input "[EMAIL_ADDRESS][DOMAIN_NAME]"
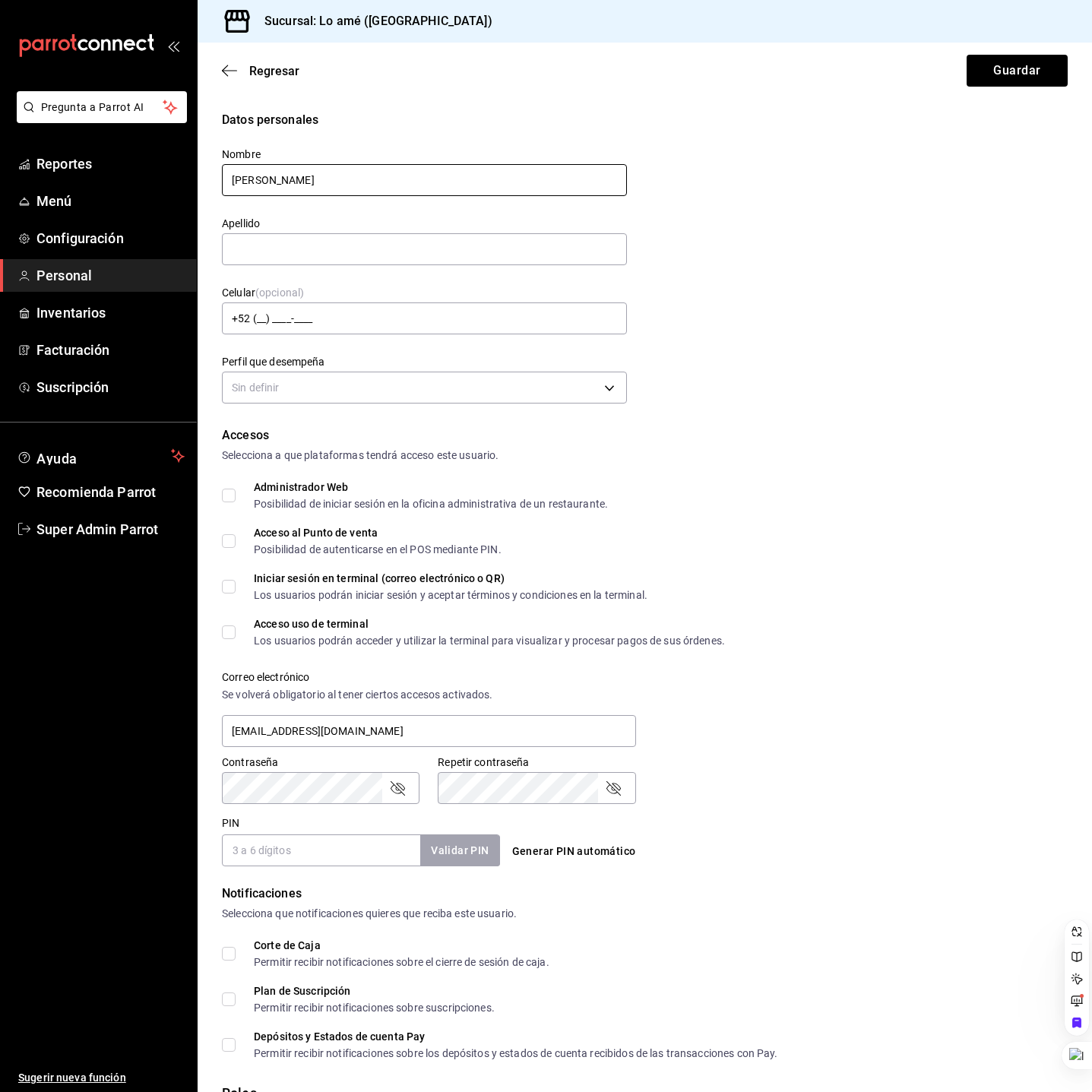
click at [294, 175] on input "[PERSON_NAME]" at bounding box center [424, 179] width 405 height 32
type input "[PERSON_NAME]"
click at [344, 242] on input "text" at bounding box center [424, 249] width 405 height 32
paste input "[PERSON_NAME]"
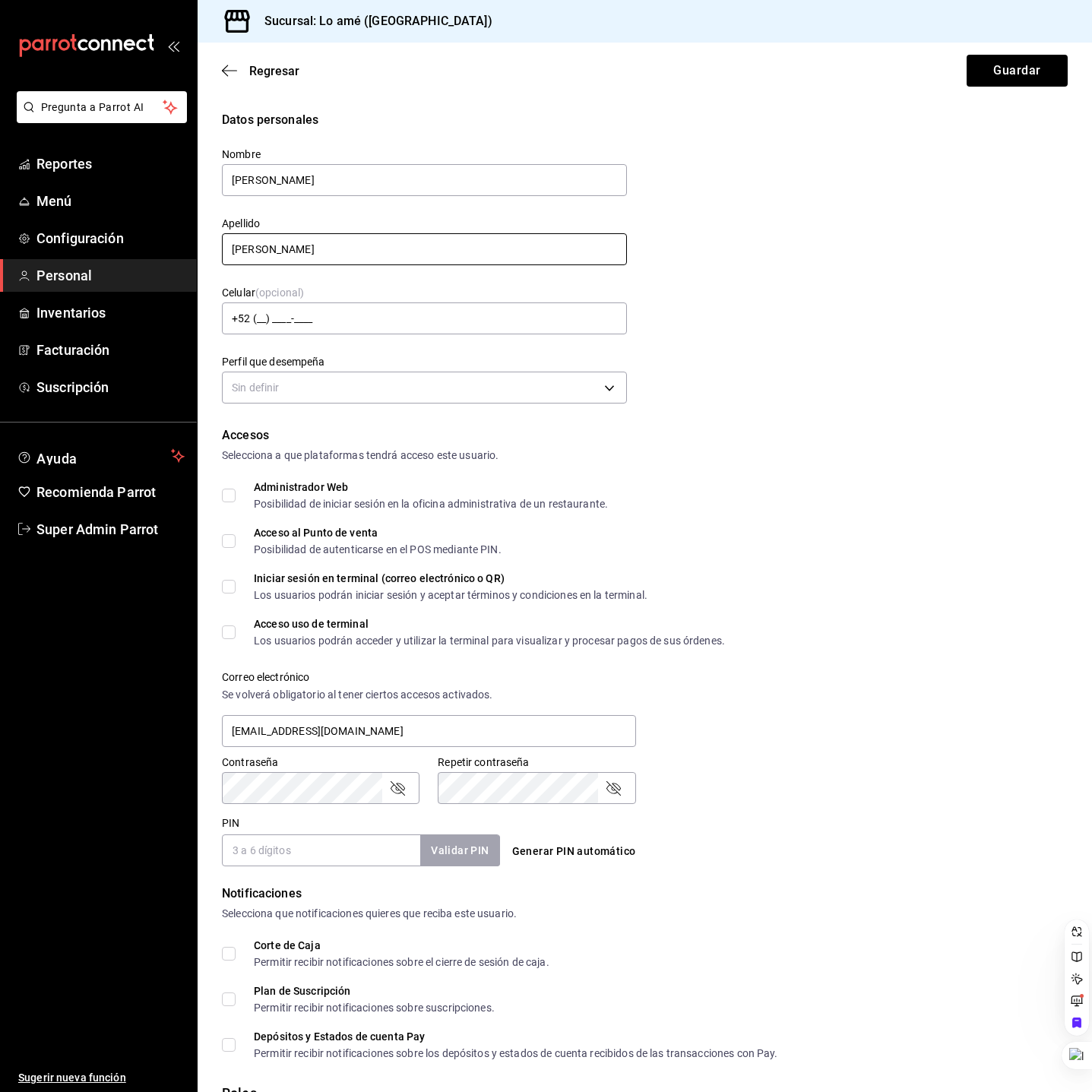
type input "[PERSON_NAME]"
click at [750, 251] on div "Datos personales Nombre [PERSON_NAME] Apellido [PERSON_NAME] Celular (opcional)…" at bounding box center [644, 259] width 845 height 297
click at [736, 249] on div "Datos personales Nombre [PERSON_NAME] Apellido [PERSON_NAME] Celular (opcional)…" at bounding box center [644, 259] width 845 height 297
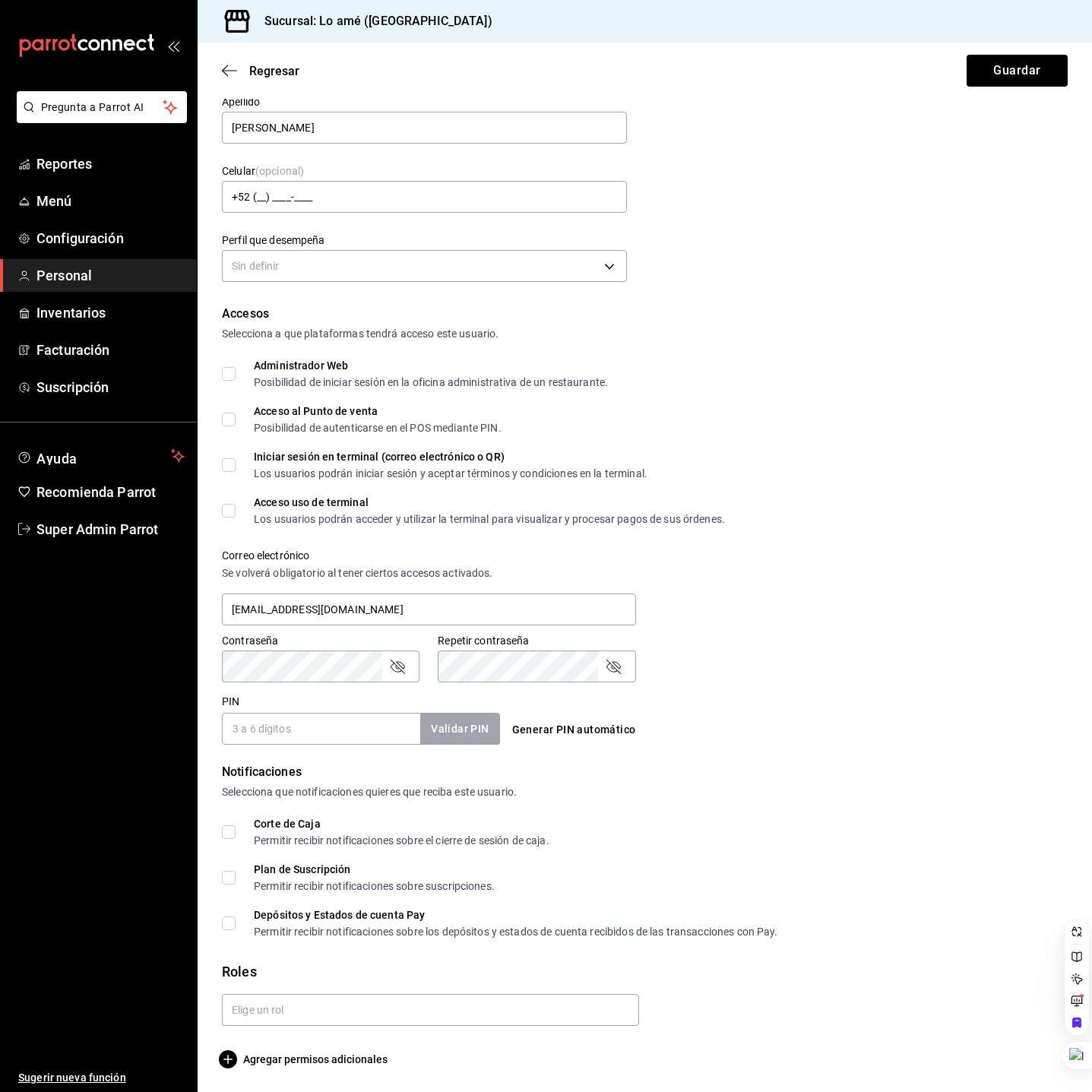
click at [559, 231] on div "Perfil que desempeña Sin definir" at bounding box center [415, 250] width 423 height 71
click at [549, 255] on body "Pregunta a Parrot AI Reportes Menú Configuración Personal Inventarios Facturaci…" at bounding box center [546, 546] width 1092 height 1092
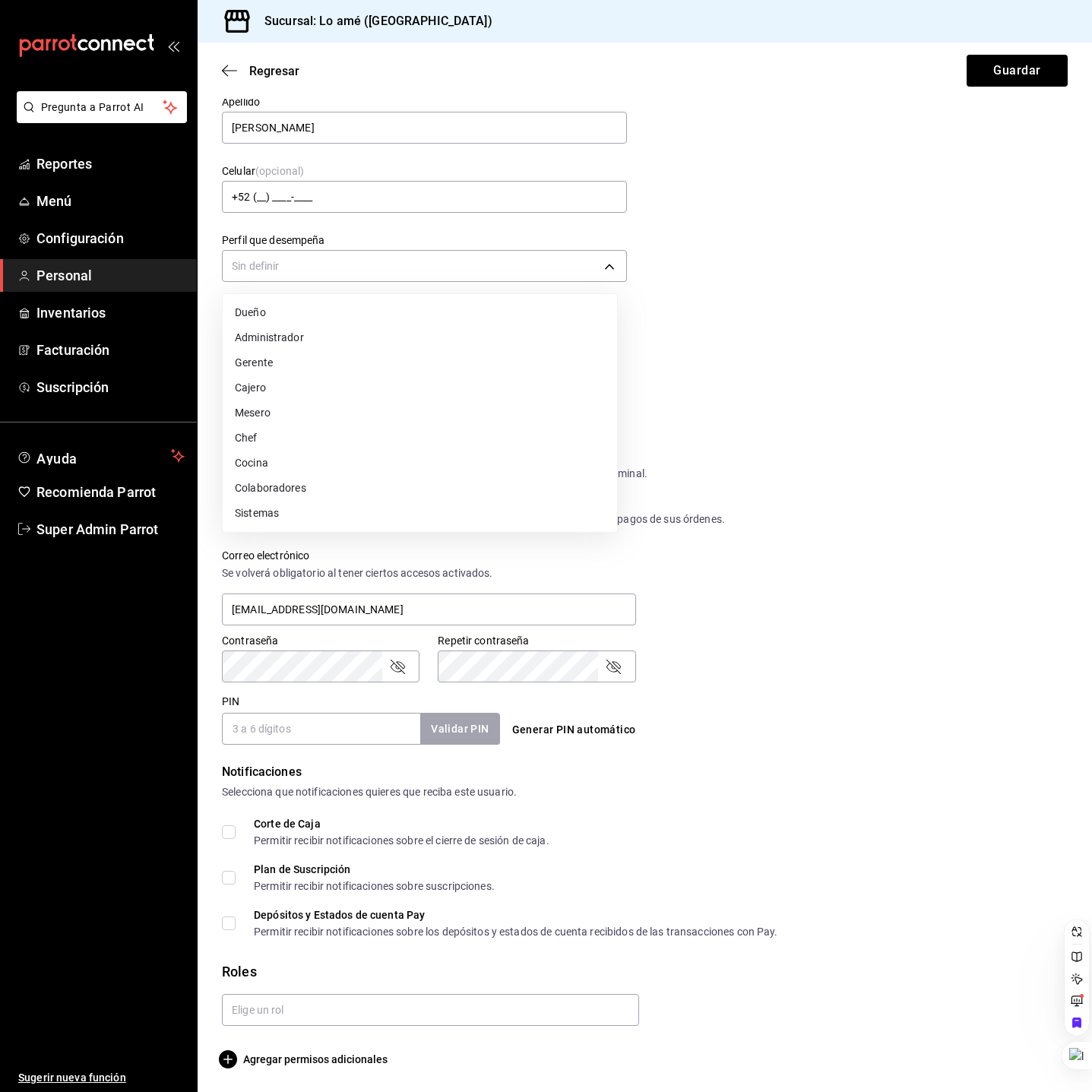
click at [356, 316] on li "Dueño" at bounding box center [419, 313] width 394 height 25
type input "OWNER"
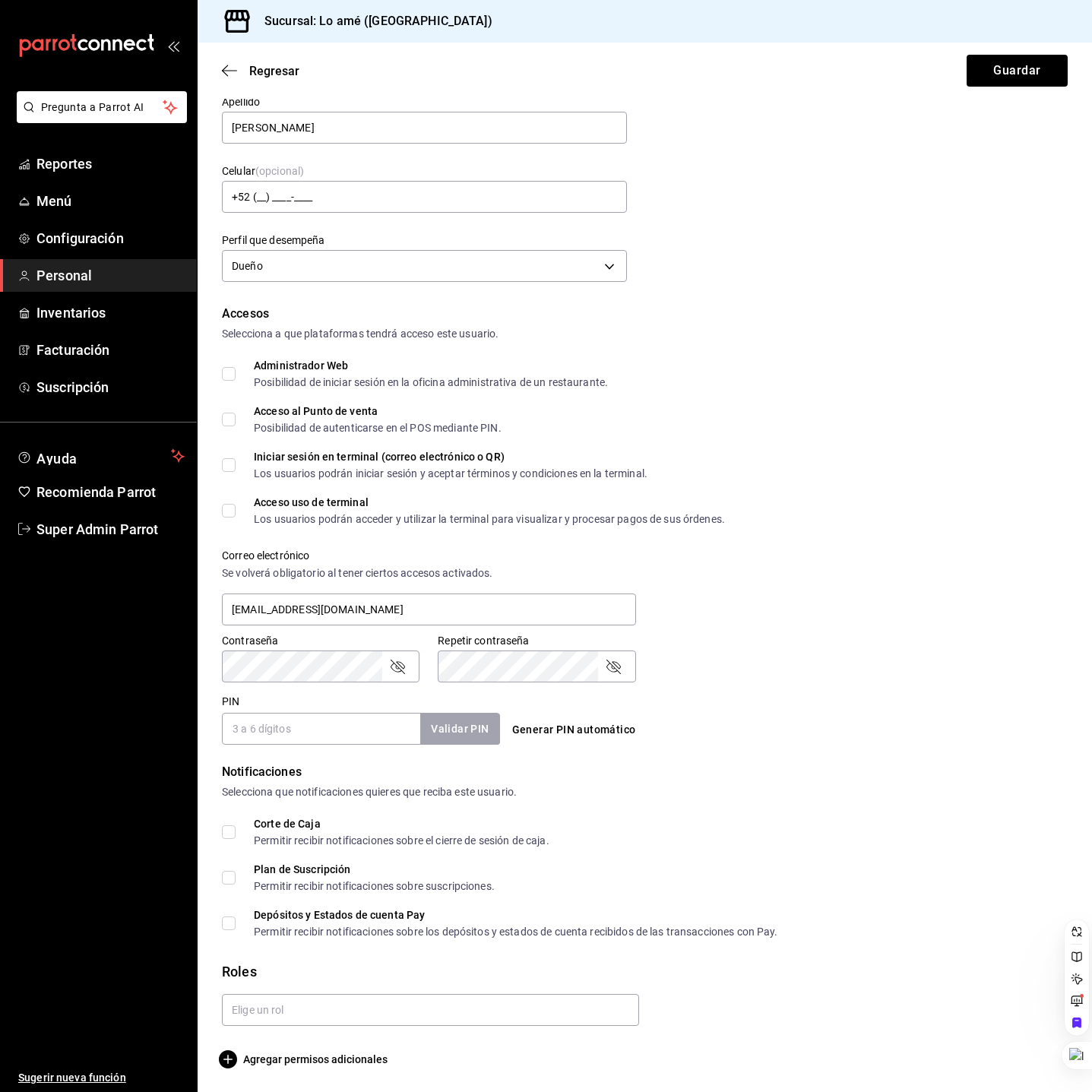
click at [223, 374] on input "Administrador Web Posibilidad de iniciar sesión en la oficina administrativa de…" at bounding box center [228, 373] width 13 height 13
checkbox input "true"
click at [224, 420] on input "Acceso al Punto de venta Posibilidad de autenticarse en el POS mediante PIN." at bounding box center [228, 419] width 13 height 13
checkbox input "true"
click at [233, 454] on label "Iniciar sesión en terminal (correo electrónico o QR) Los usuarios podrán inicia…" at bounding box center [434, 465] width 425 height 27
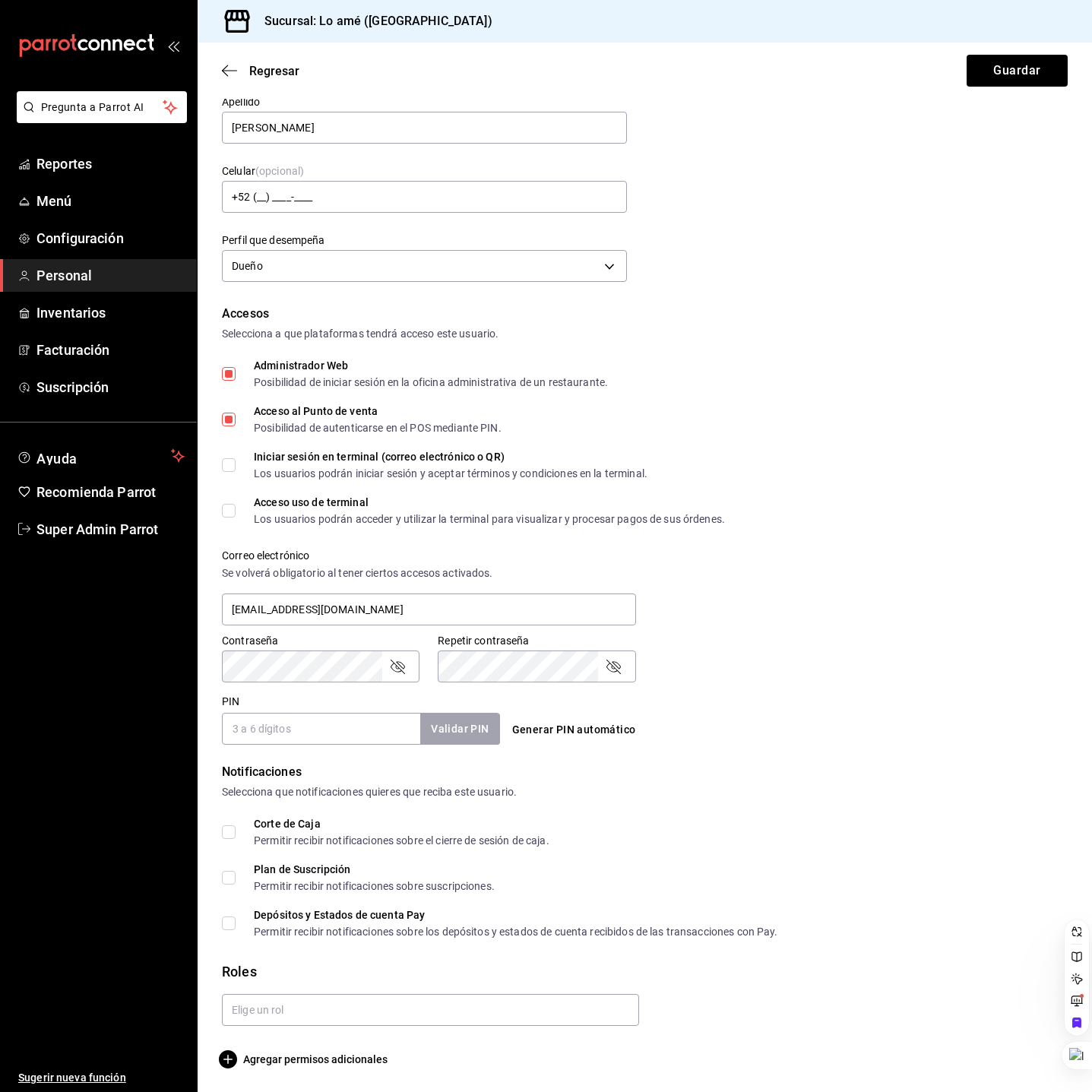
click at [233, 458] on input "Iniciar sesión en terminal (correo electrónico o QR) Los usuarios podrán inicia…" at bounding box center [228, 465] width 13 height 13
checkbox input "true"
click at [228, 513] on input "Acceso uso de terminal Los usuarios podrán acceder y utilizar la terminal para …" at bounding box center [228, 510] width 13 height 13
checkbox input "true"
click at [236, 685] on div "Accesos Selecciona a que plataformas tendrá acceso este usuario. Administrador …" at bounding box center [644, 525] width 845 height 440
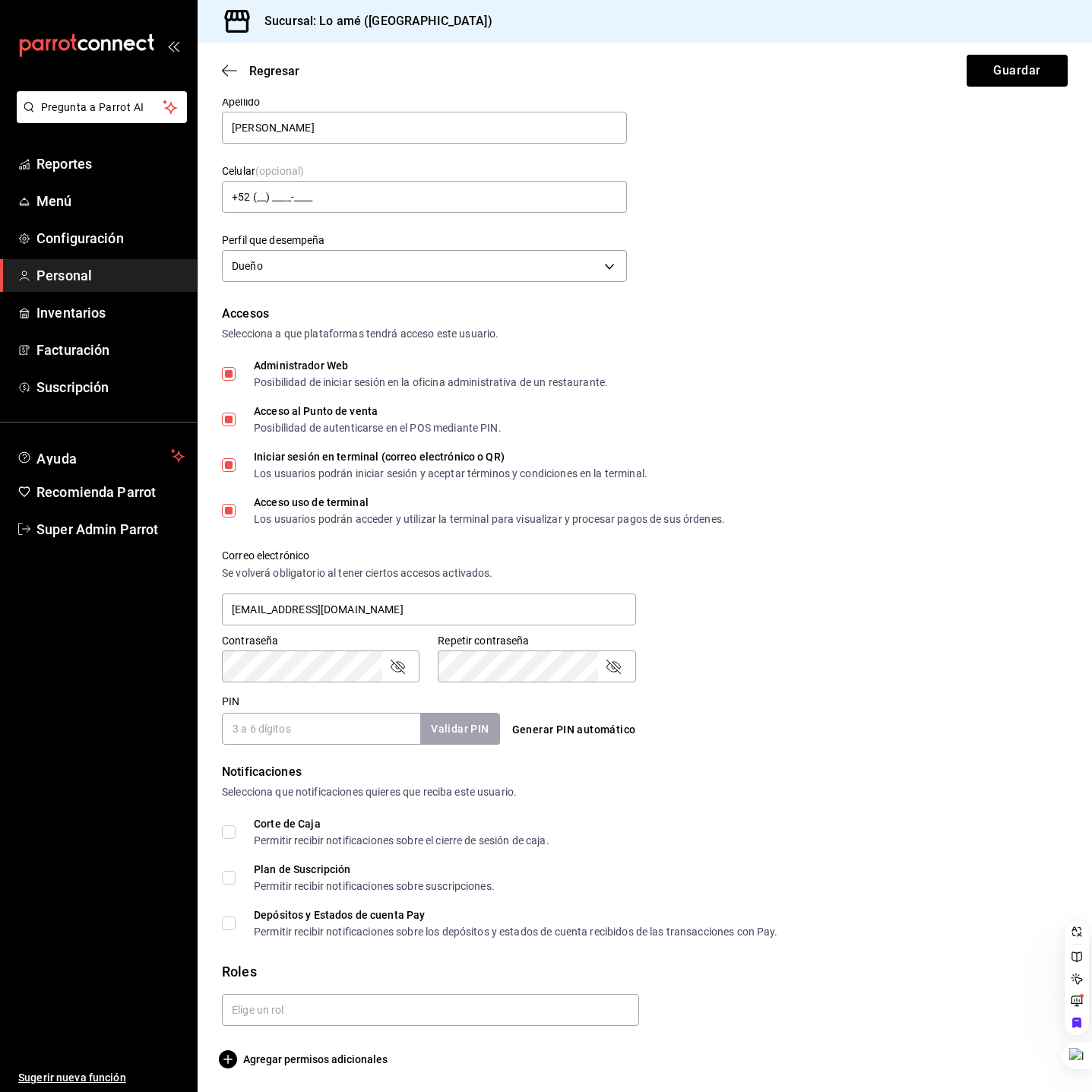
click at [277, 728] on input "PIN" at bounding box center [320, 729] width 198 height 32
type input "12345"
click at [794, 834] on div "Corte de Caja Permitir recibir notificaciones sobre el cierre de sesión de caja." at bounding box center [644, 832] width 845 height 27
click at [272, 823] on div "Corte de Caja" at bounding box center [401, 824] width 295 height 11
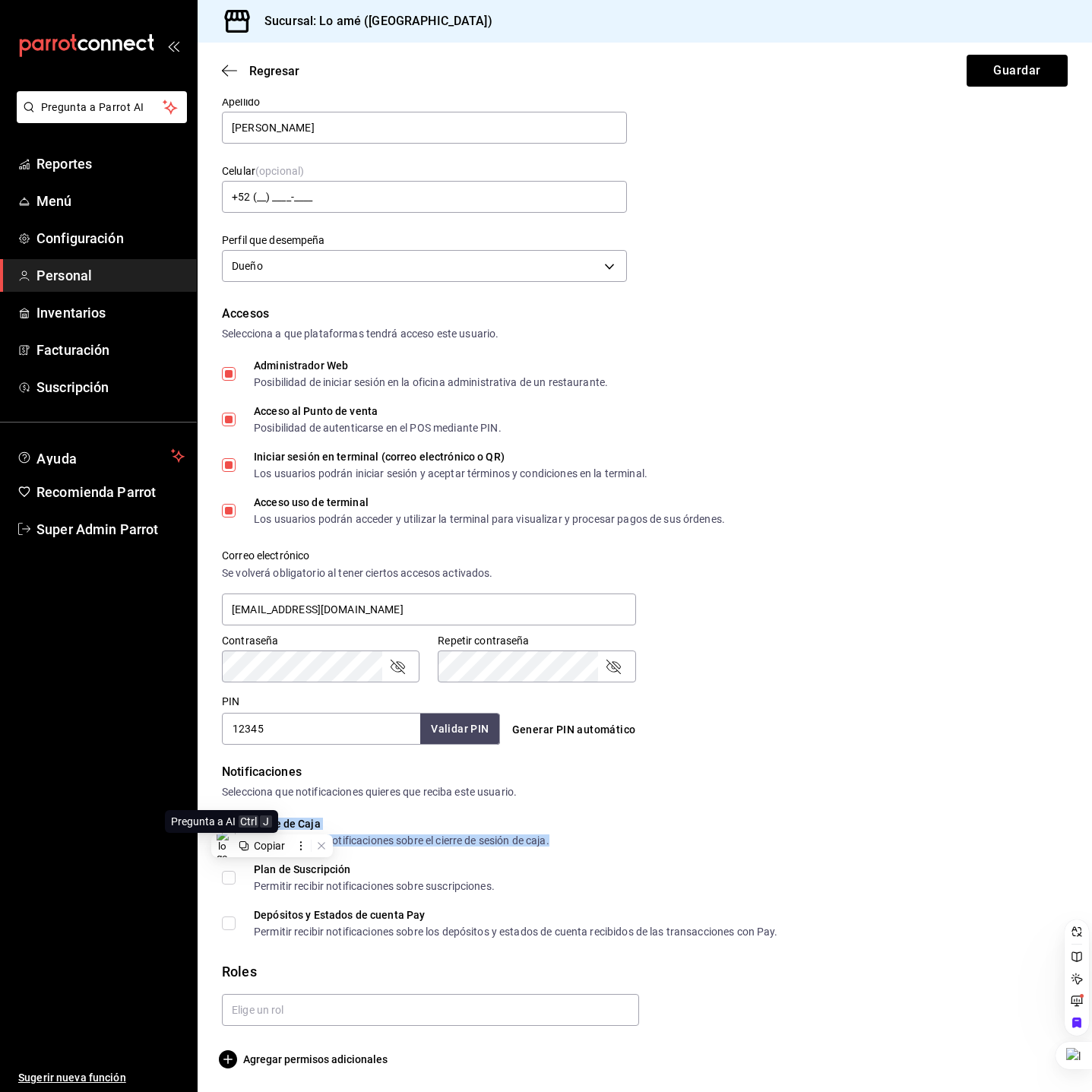
click at [230, 826] on div "Pregunta a AI Ctrl J" at bounding box center [221, 821] width 101 height 16
click at [175, 851] on ul "Sugerir nueva función" at bounding box center [98, 819] width 197 height 547
click at [226, 830] on input "Corte de Caja Permitir recibir notificaciones sobre el cierre de sesión de caja." at bounding box center [228, 831] width 13 height 13
checkbox input "true"
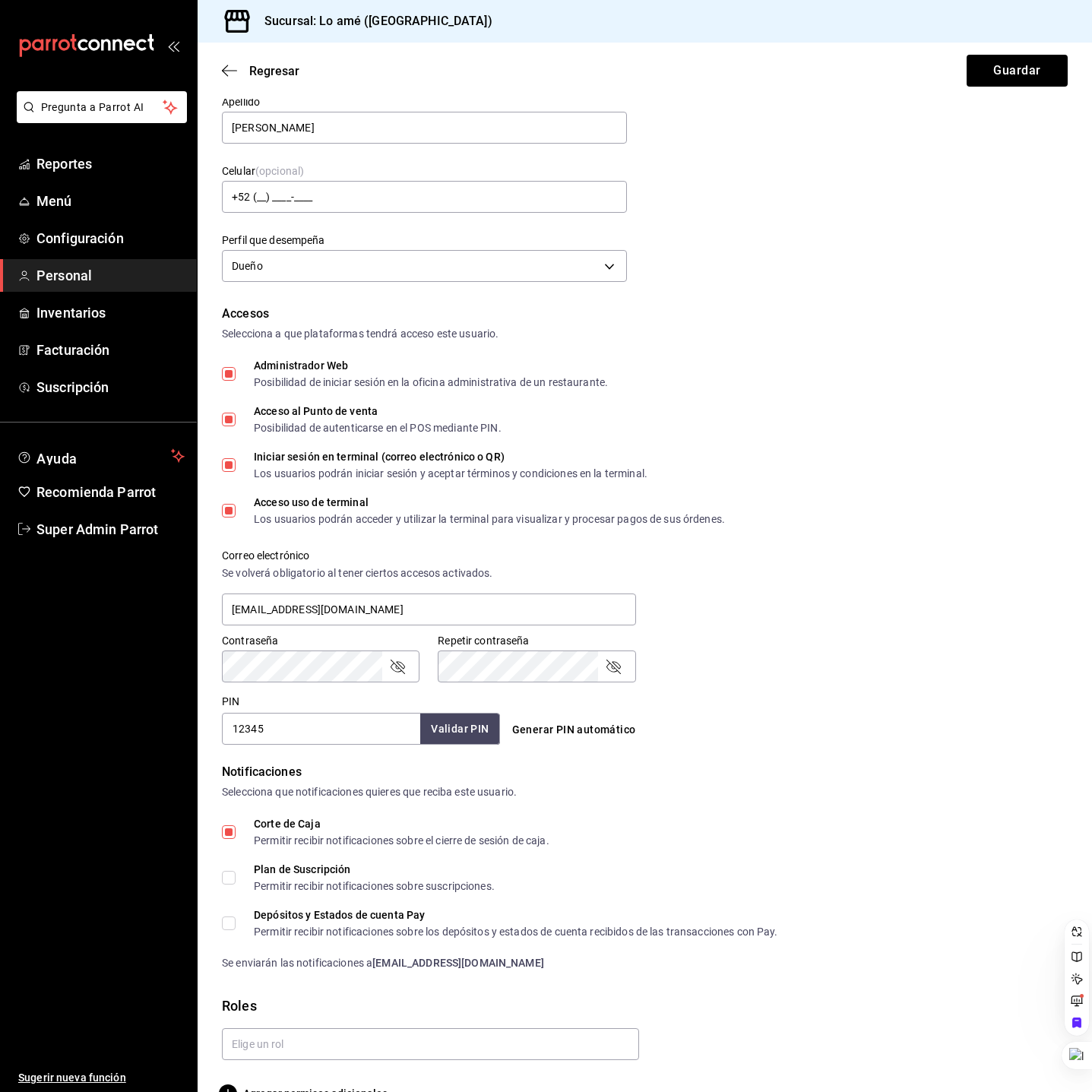
click at [229, 878] on input "Plan de Suscripción Permitir recibir notificaciones sobre suscripciones." at bounding box center [228, 877] width 13 height 13
checkbox input "true"
click at [233, 923] on input "Depósitos y Estados de cuenta Pay Permitir recibir notificaciones sobre los dep…" at bounding box center [228, 923] width 13 height 13
checkbox input "true"
click at [281, 1048] on input "text" at bounding box center [430, 1043] width 417 height 32
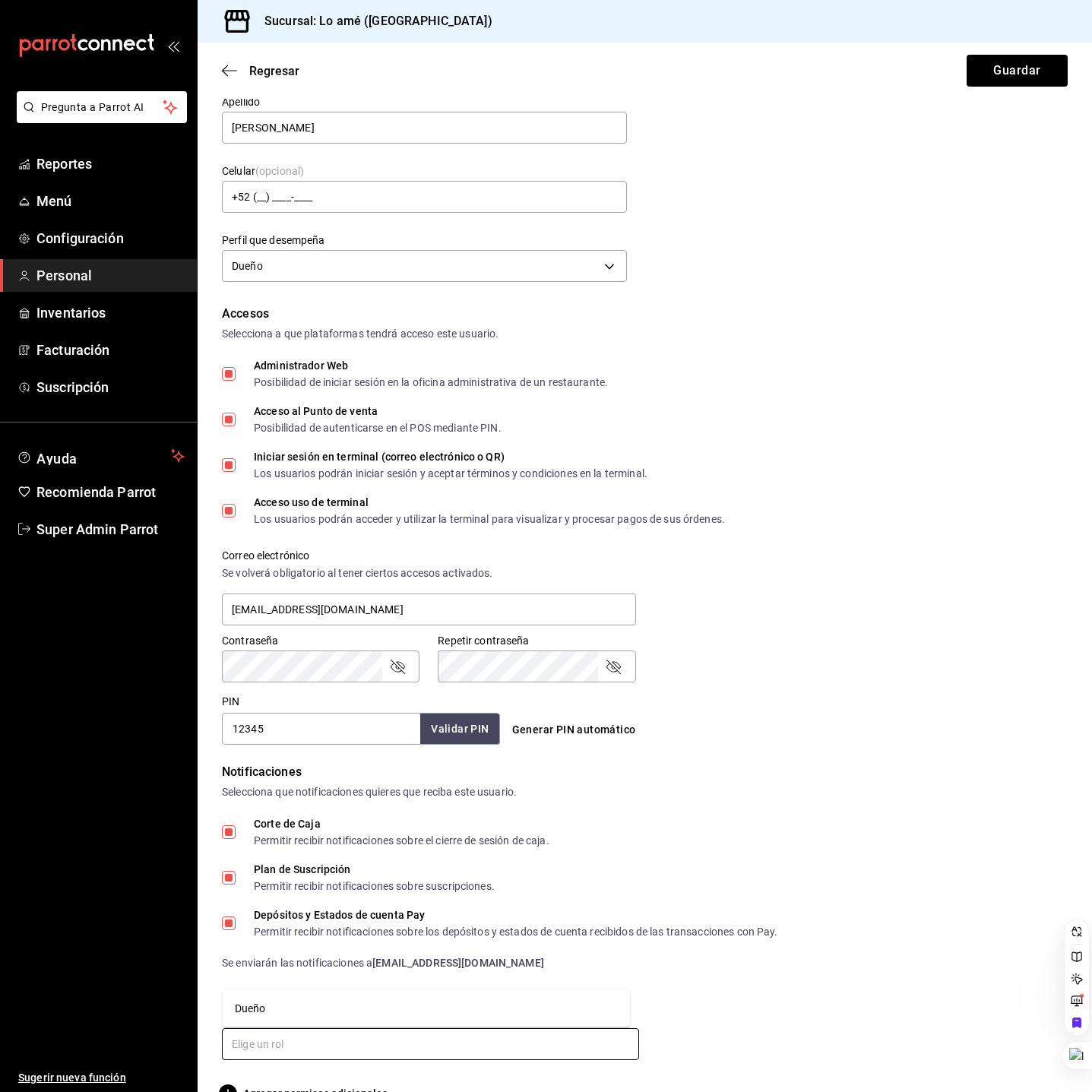
click at [285, 994] on ul "Dueño" at bounding box center [426, 1009] width 408 height 38
click at [290, 1005] on li "Dueño" at bounding box center [426, 1009] width 408 height 25
click at [1010, 71] on button "Guardar" at bounding box center [1017, 71] width 101 height 32
